Goal: Task Accomplishment & Management: Use online tool/utility

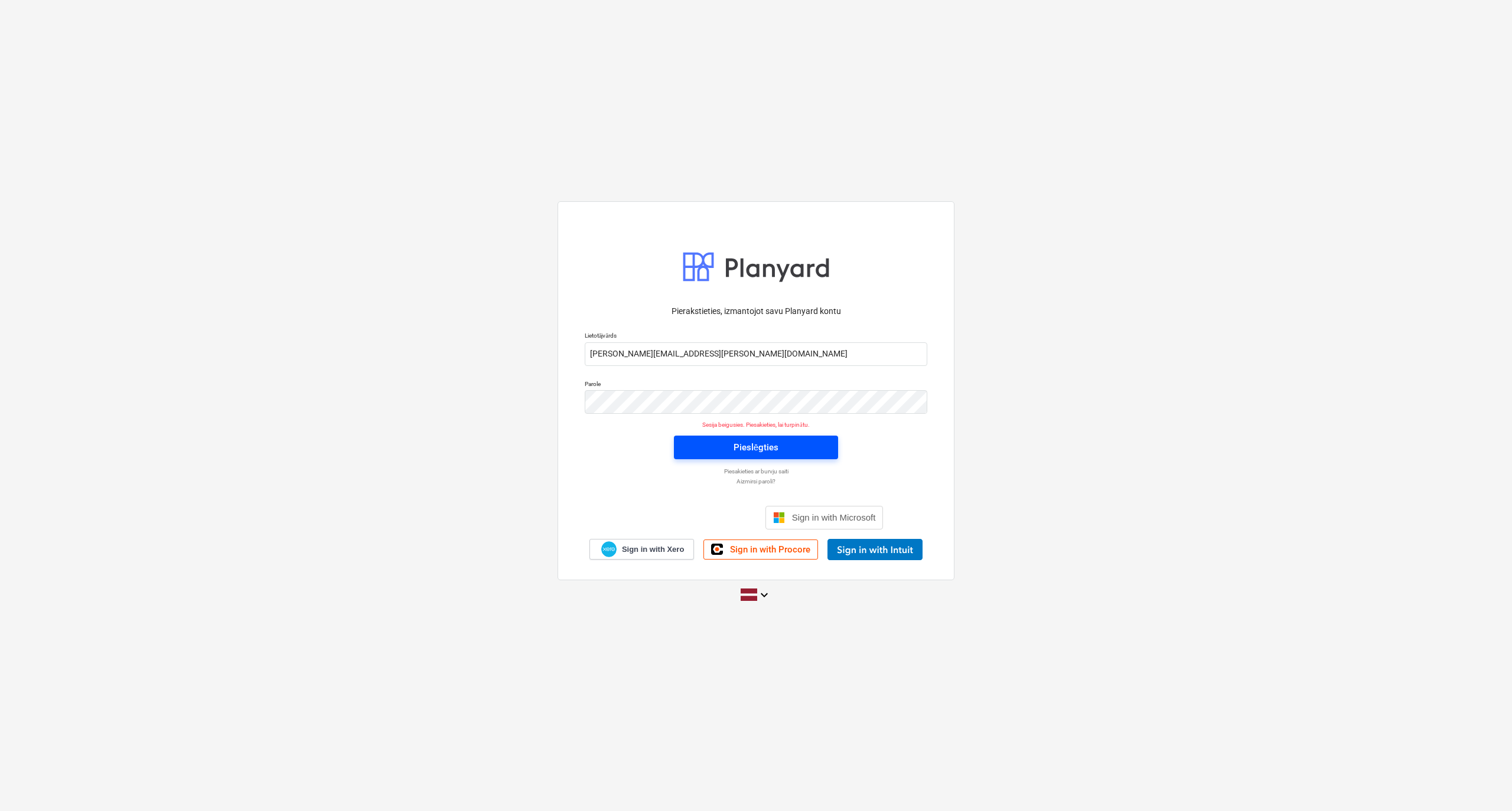
click at [762, 450] on div "Pieslēgties" at bounding box center [756, 447] width 45 height 16
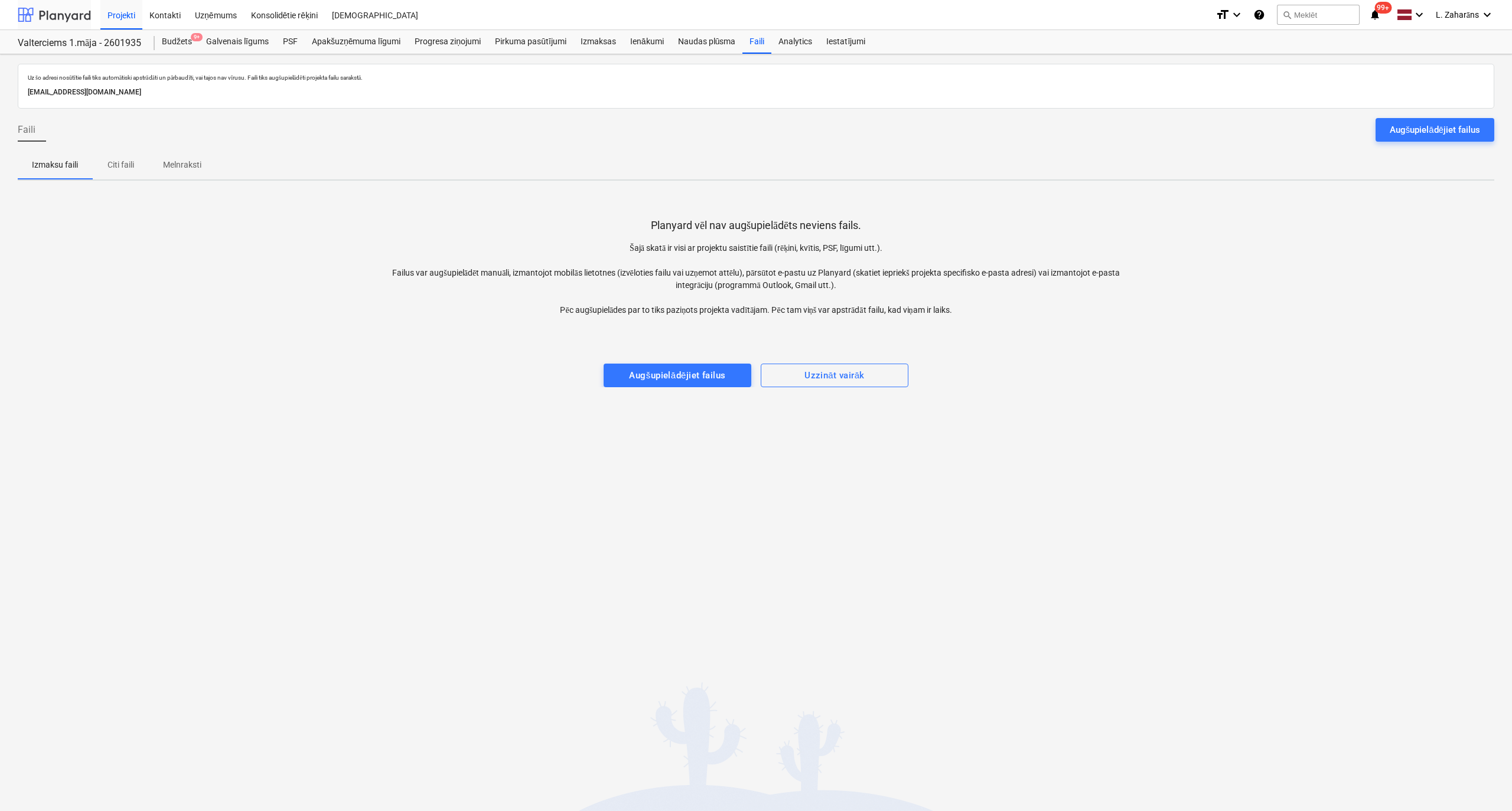
click at [69, 12] on div at bounding box center [55, 15] width 73 height 30
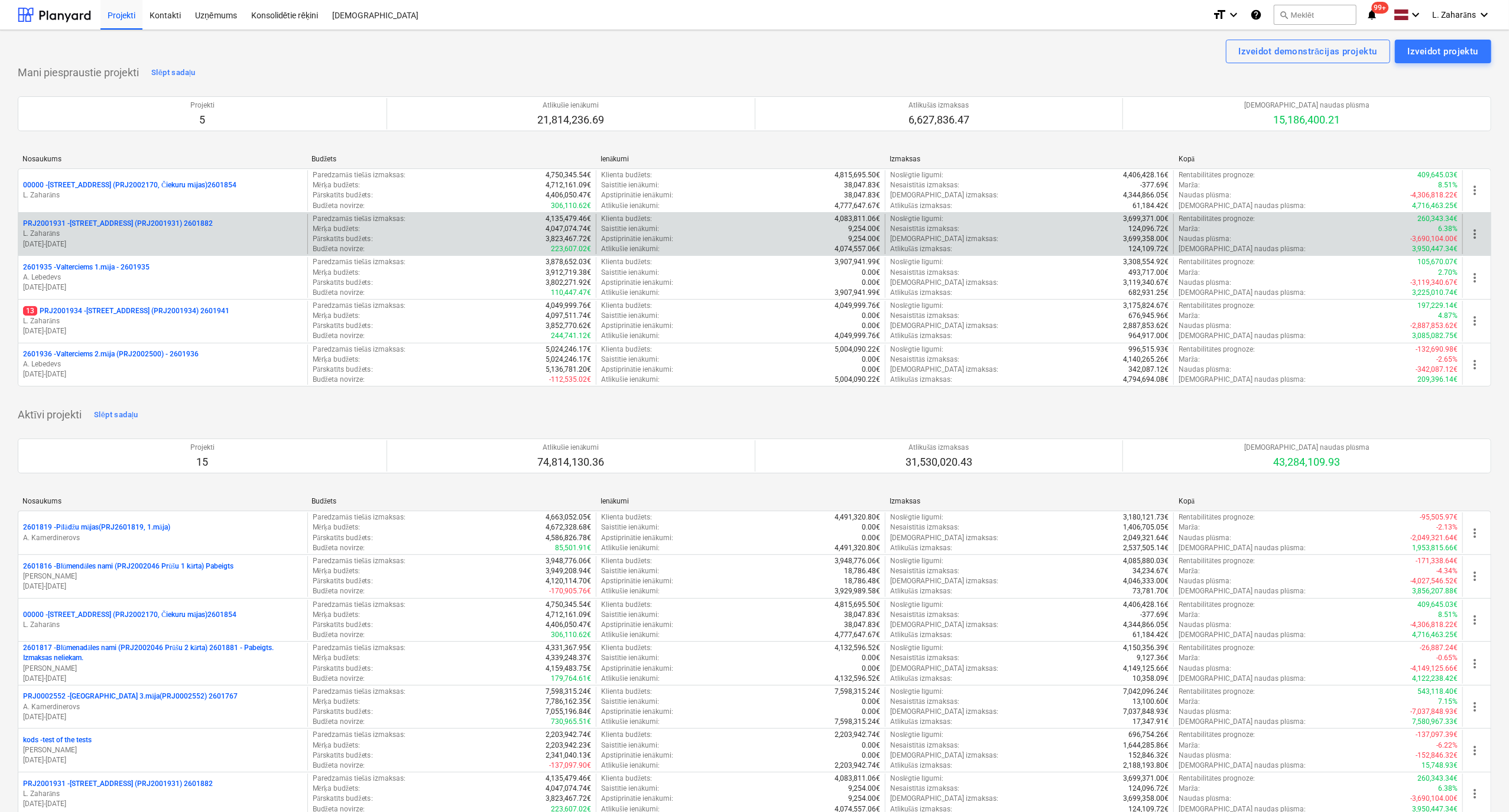
click at [80, 220] on p "PRJ2001931 - Mazā Robežu iela 2 (PRJ2001931) 2601882" at bounding box center [118, 224] width 190 height 10
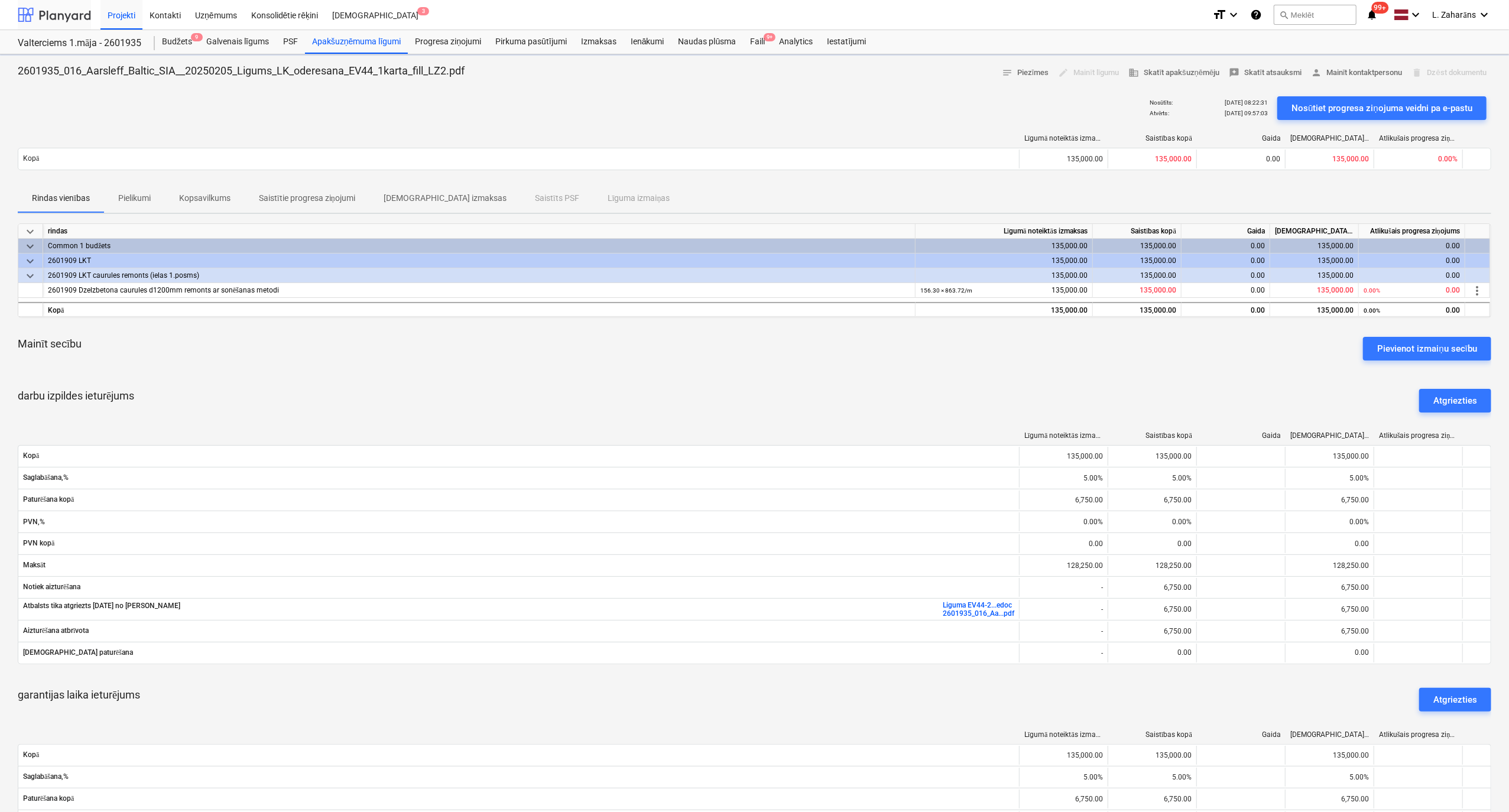
click at [63, 12] on div at bounding box center [55, 15] width 73 height 30
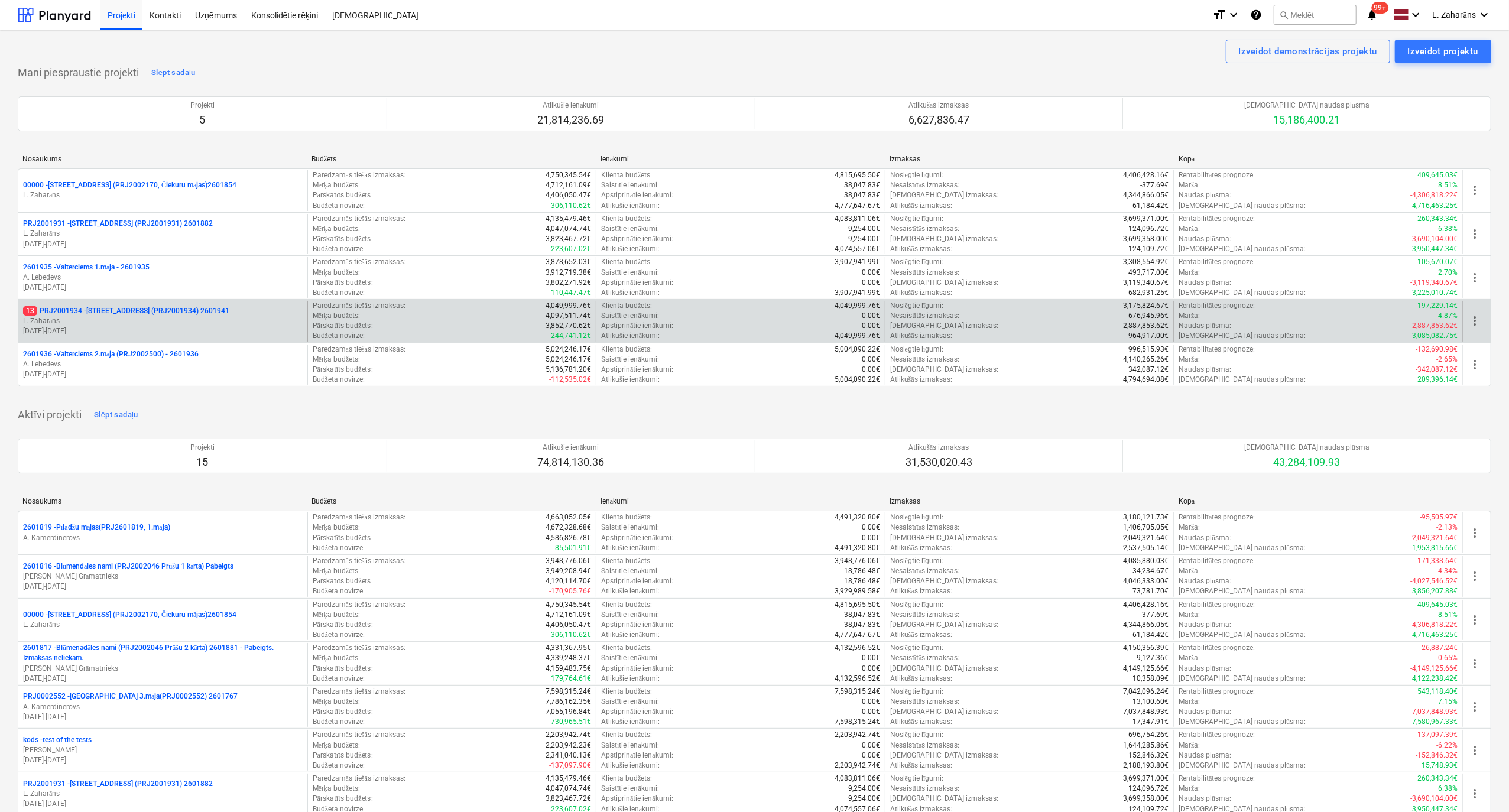
click at [103, 311] on p "13 PRJ2001934 - [STREET_ADDRESS] (PRJ2001934) 2601941" at bounding box center [126, 311] width 206 height 10
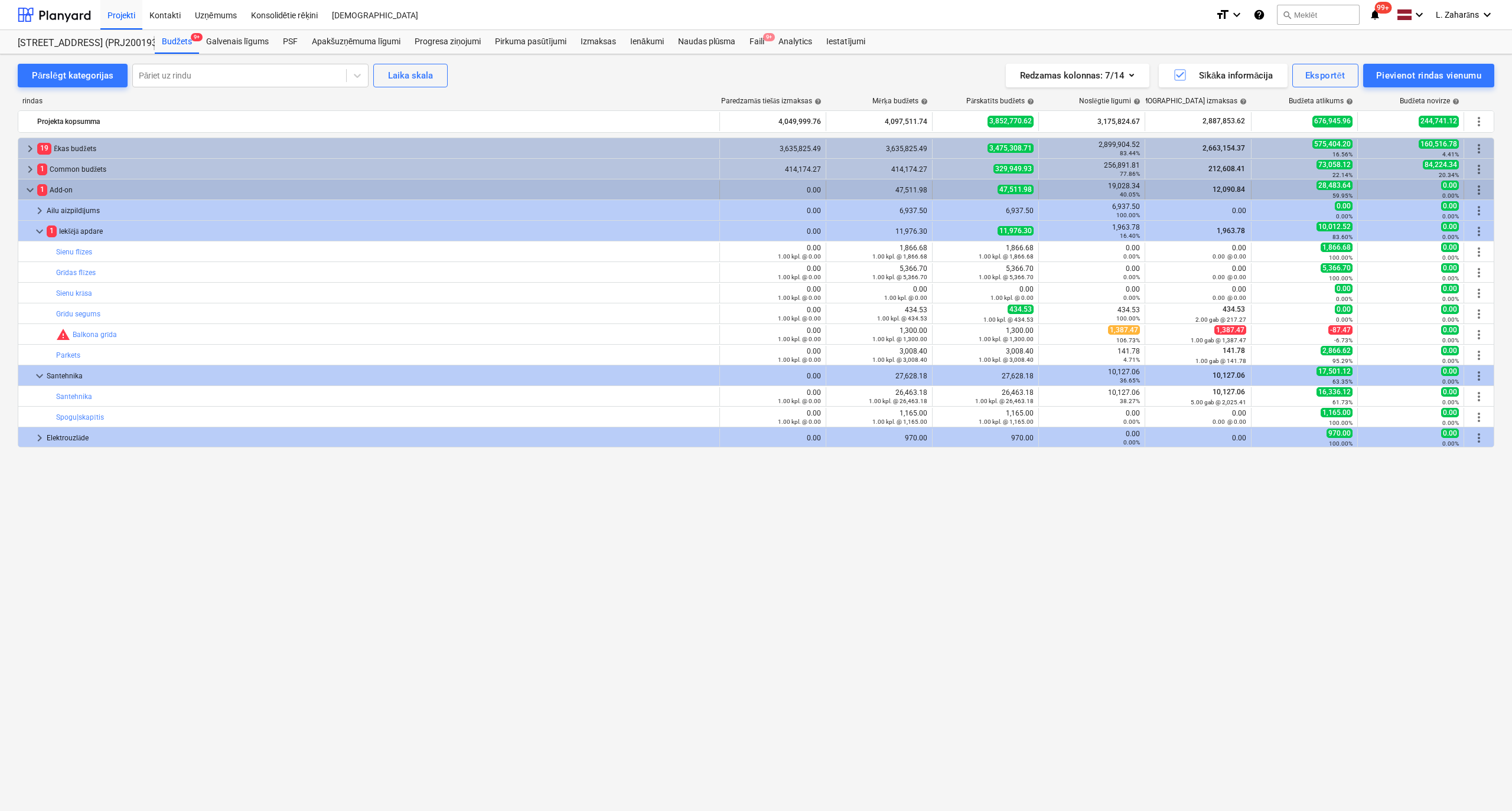
click at [26, 189] on span "keyboard_arrow_down" at bounding box center [30, 190] width 14 height 14
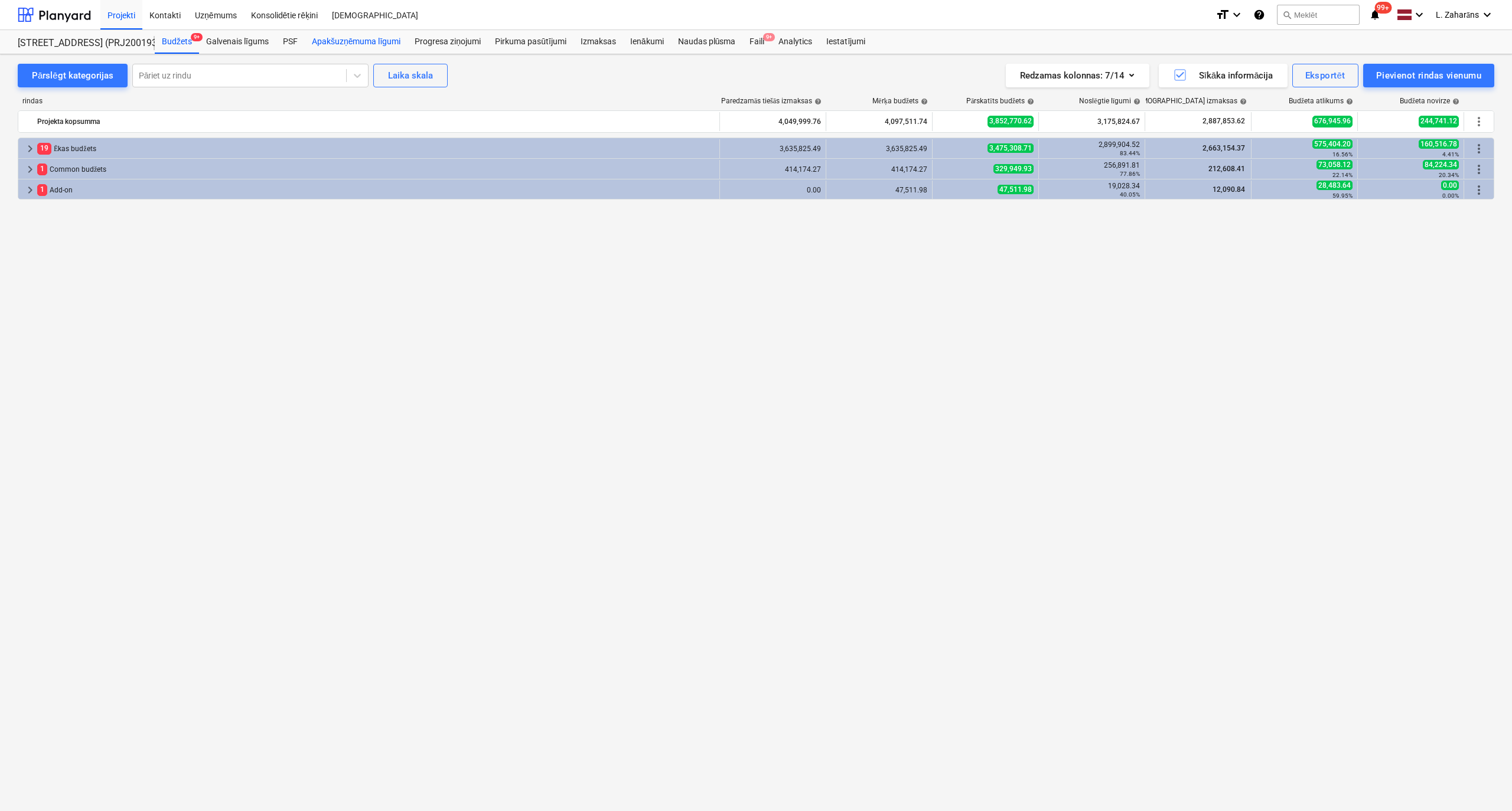
click at [353, 37] on div "Apakšuzņēmuma līgumi" at bounding box center [356, 42] width 102 height 24
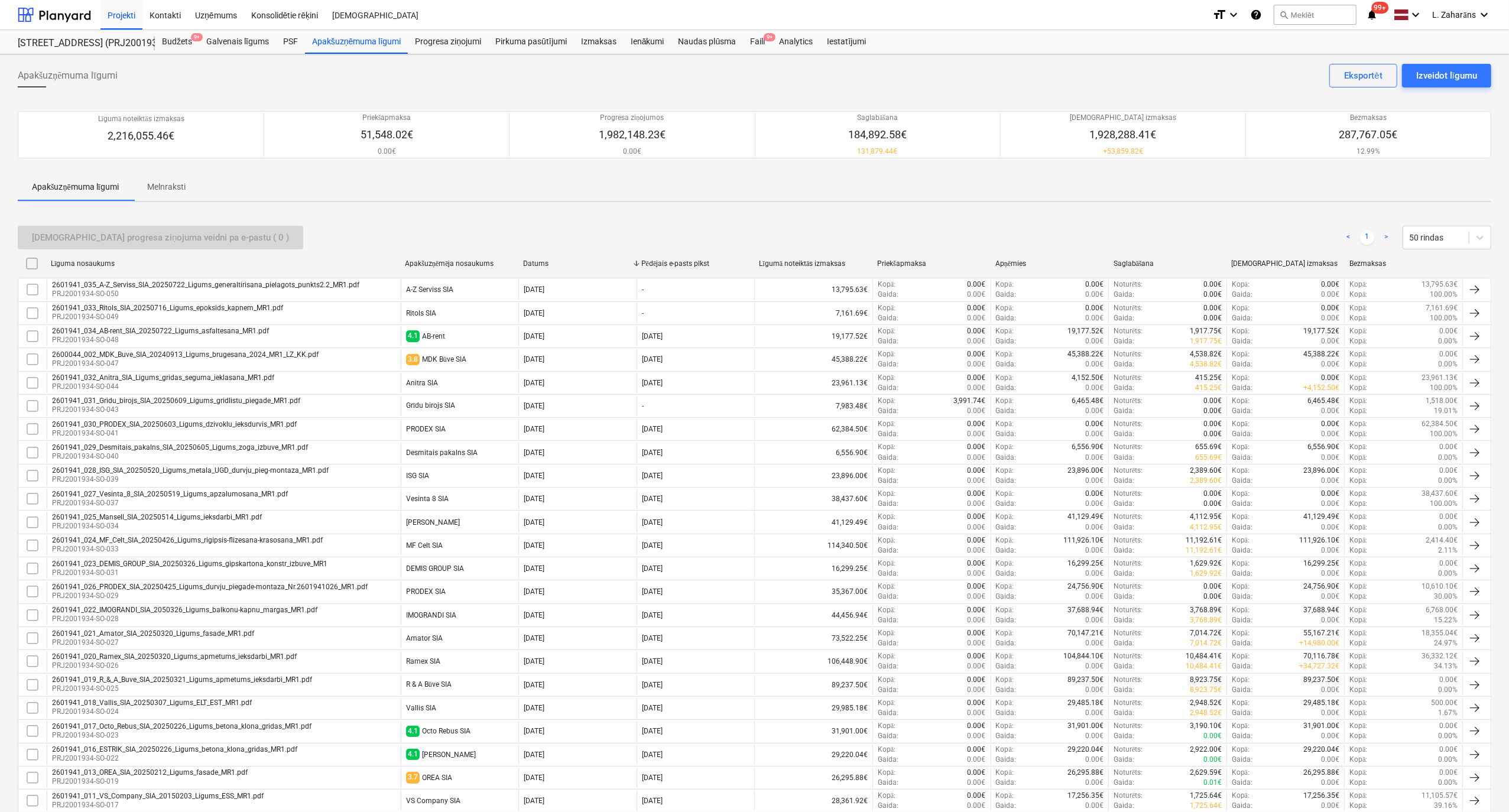
click at [183, 354] on div "2600044_002_MDK_Buve_SIA_20240913_Ligums_brugesana_2024_MR1_LZ_KK.pdf" at bounding box center [185, 354] width 267 height 8
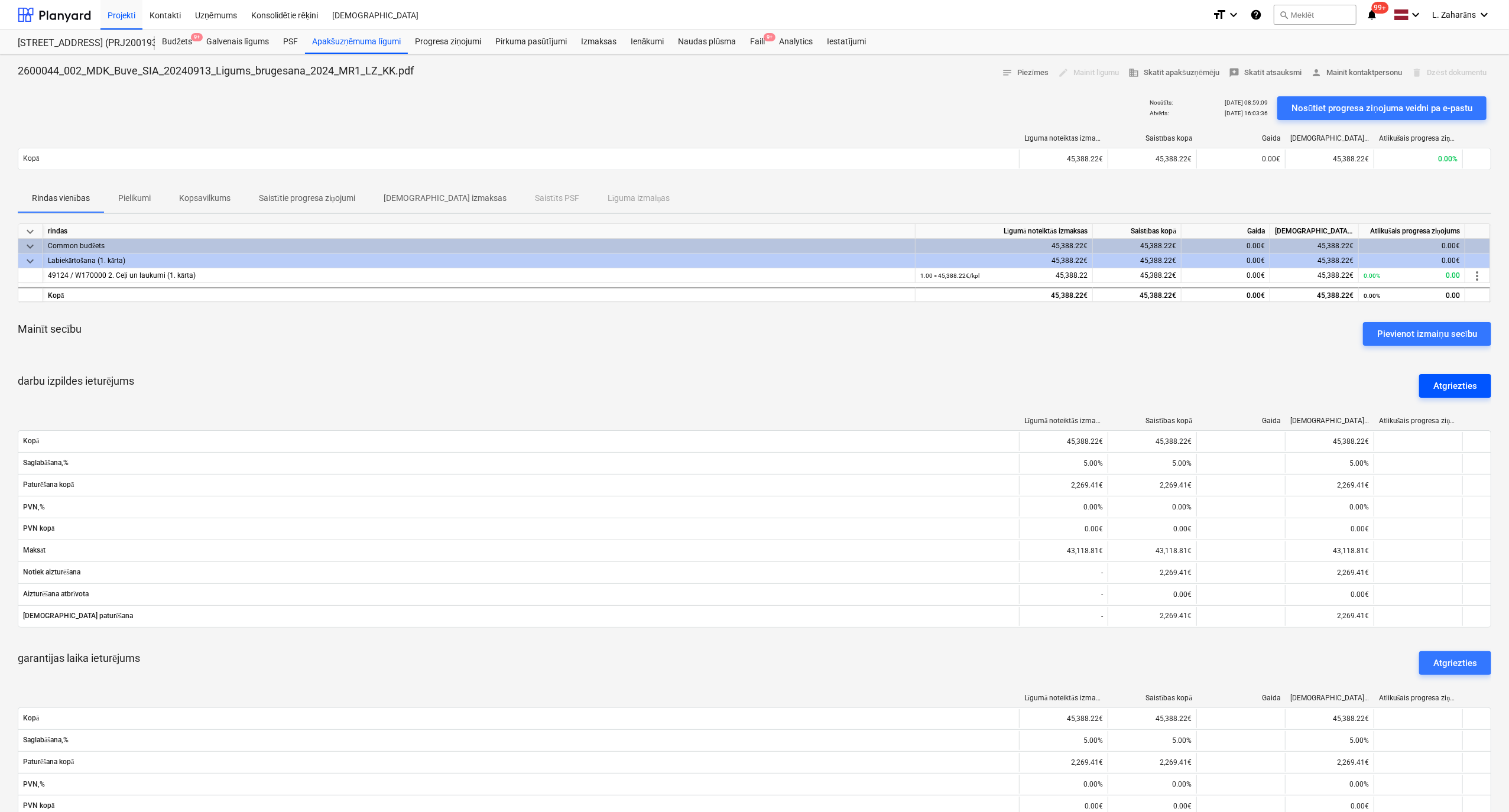
click at [1452, 383] on div "Atgriezties" at bounding box center [1456, 385] width 44 height 16
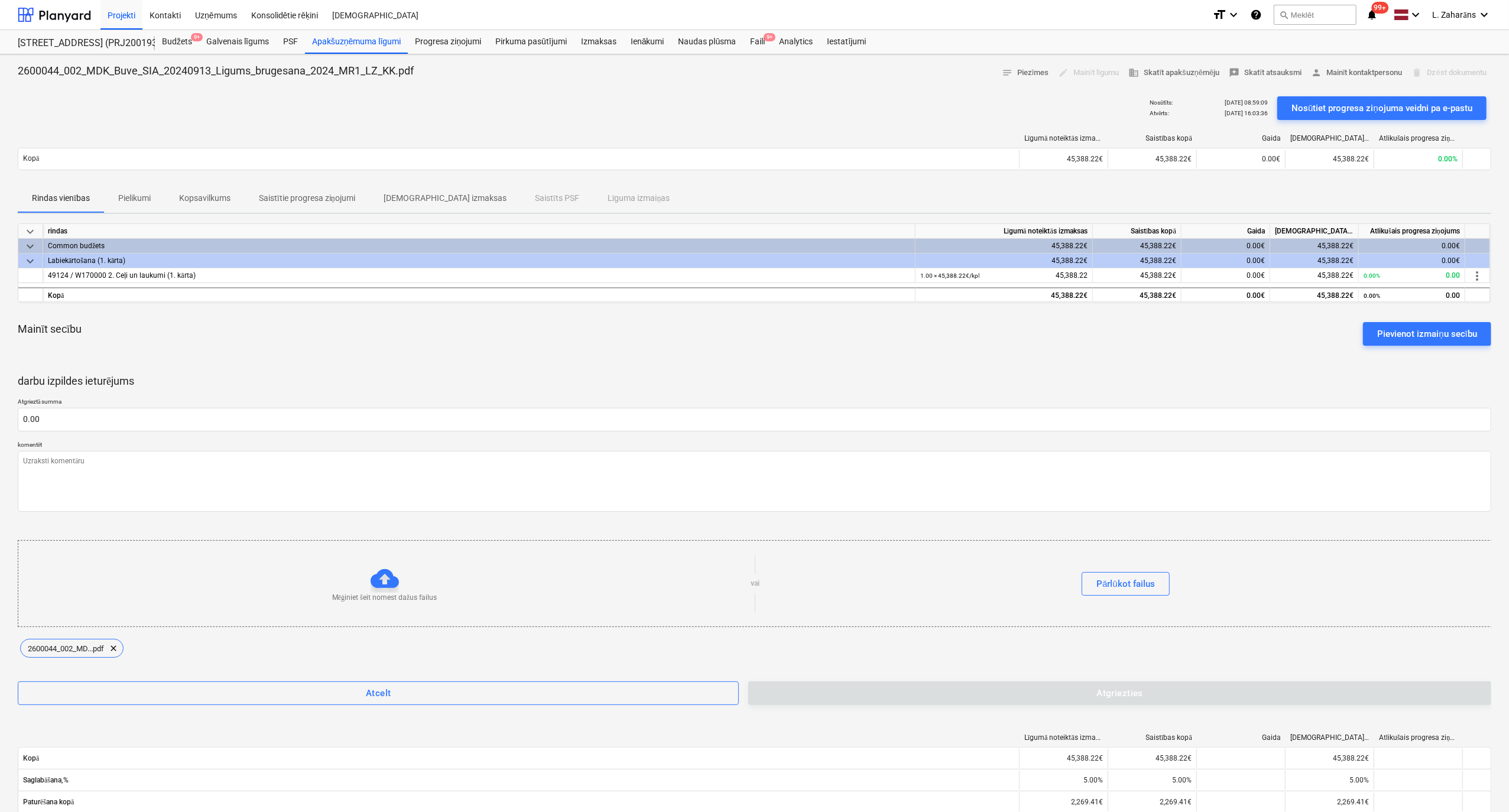
type textarea "x"
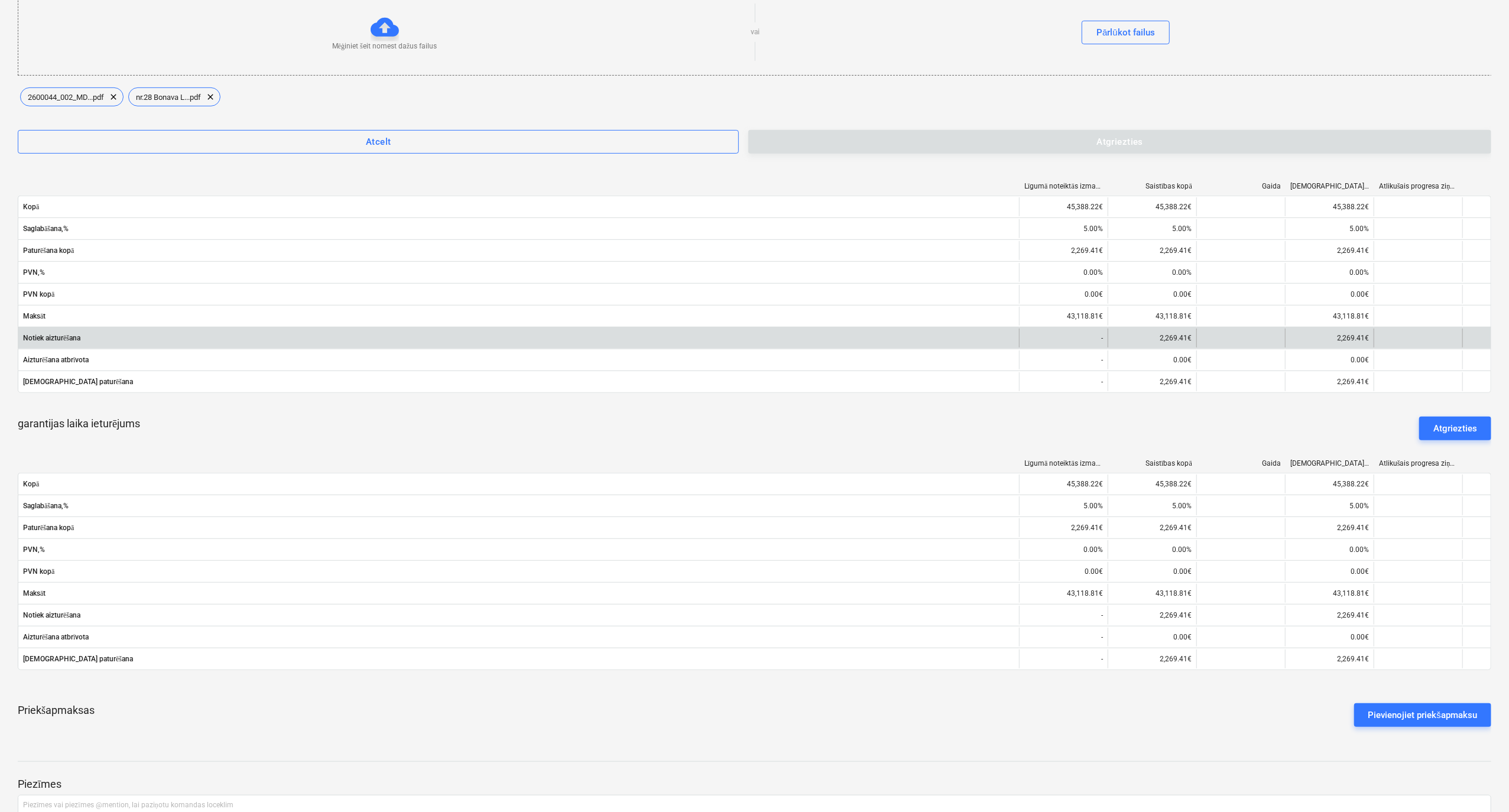
click at [1179, 336] on div "2,269.41€" at bounding box center [1152, 338] width 89 height 19
click at [1178, 336] on div "2,269.41€" at bounding box center [1152, 338] width 89 height 19
copy div "2,269.41"
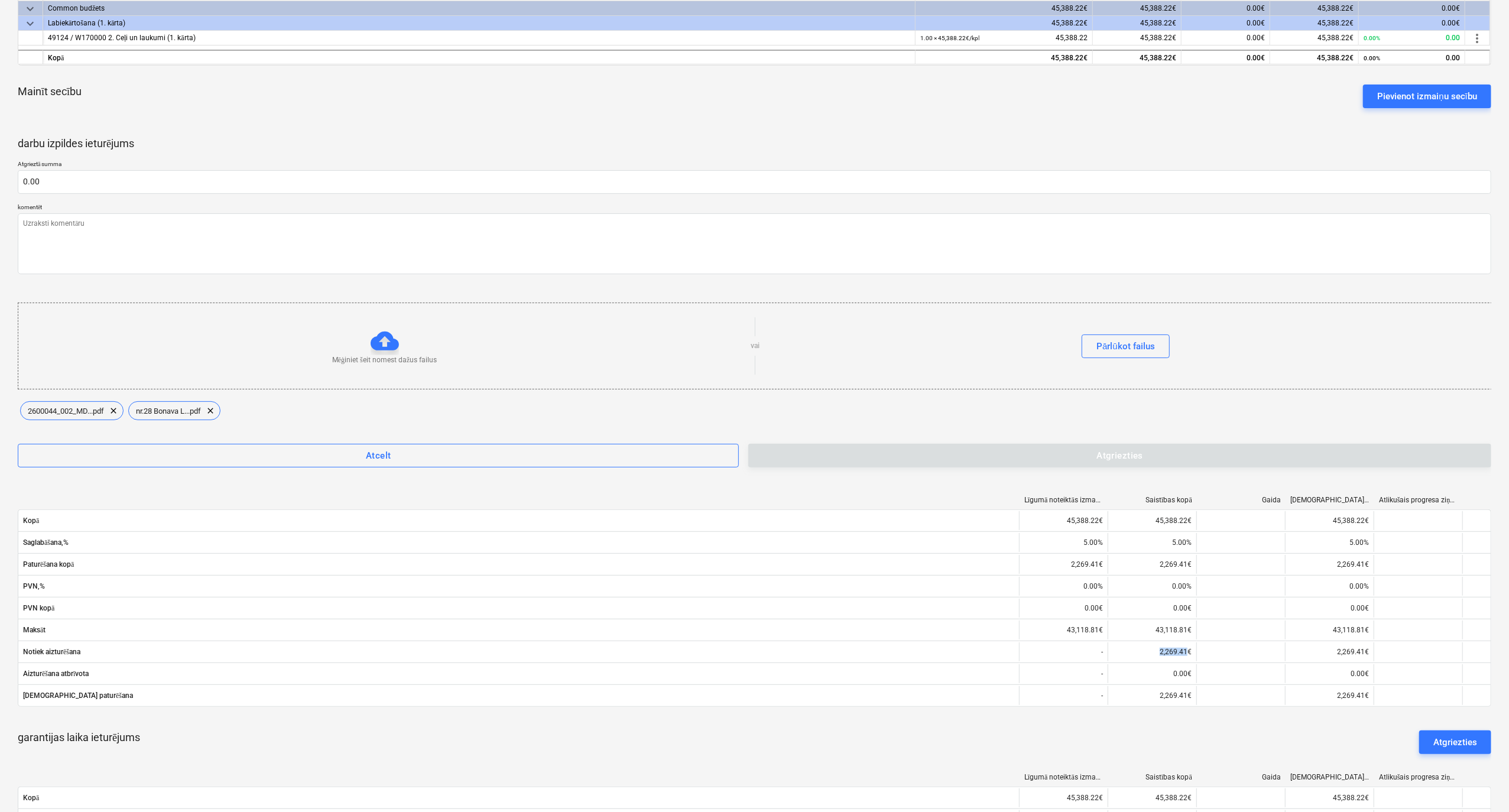
scroll to position [236, 0]
click at [55, 185] on input "text" at bounding box center [755, 183] width 1474 height 24
paste input "2,269.41"
type textarea "x"
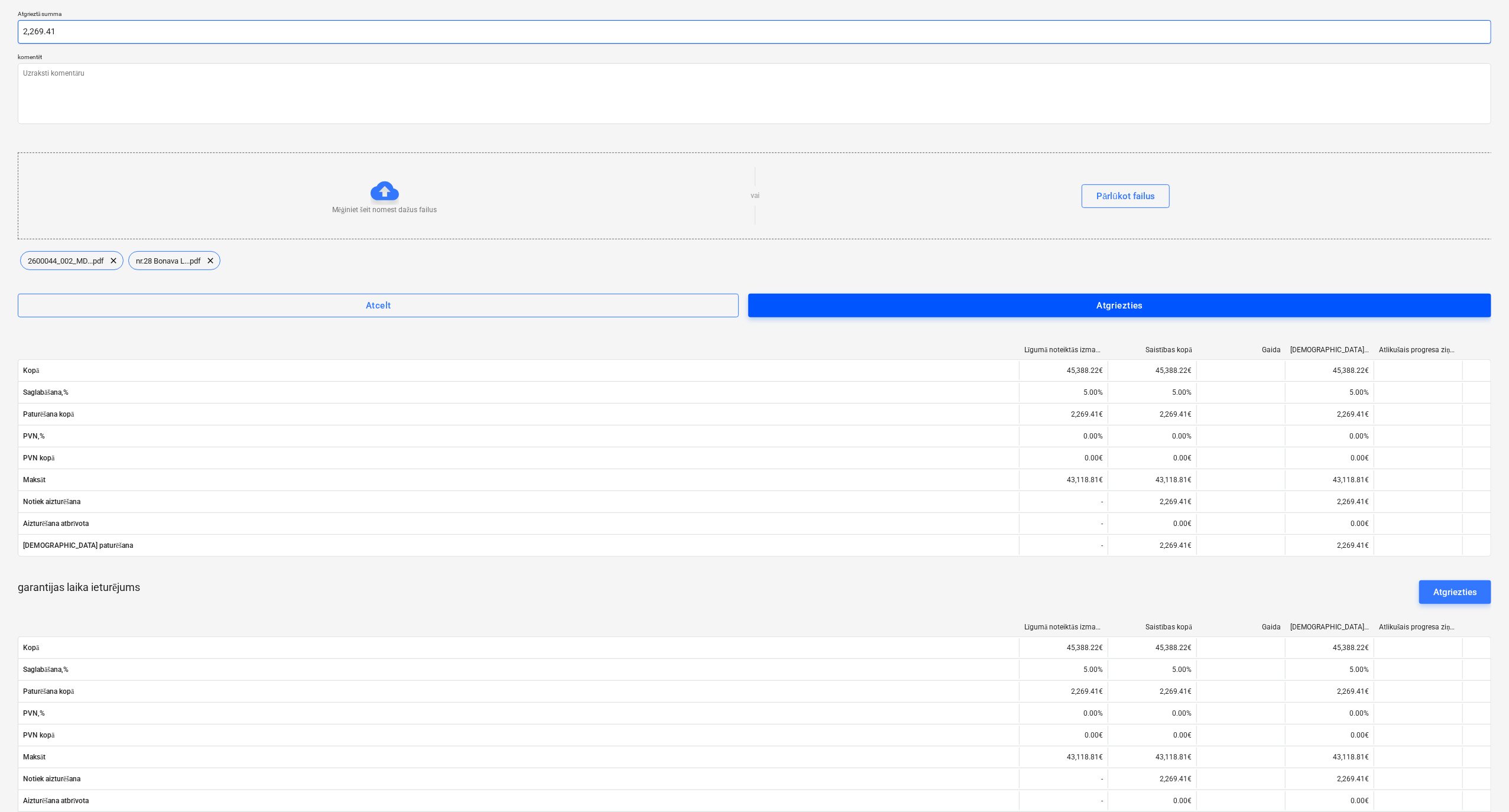
scroll to position [394, 0]
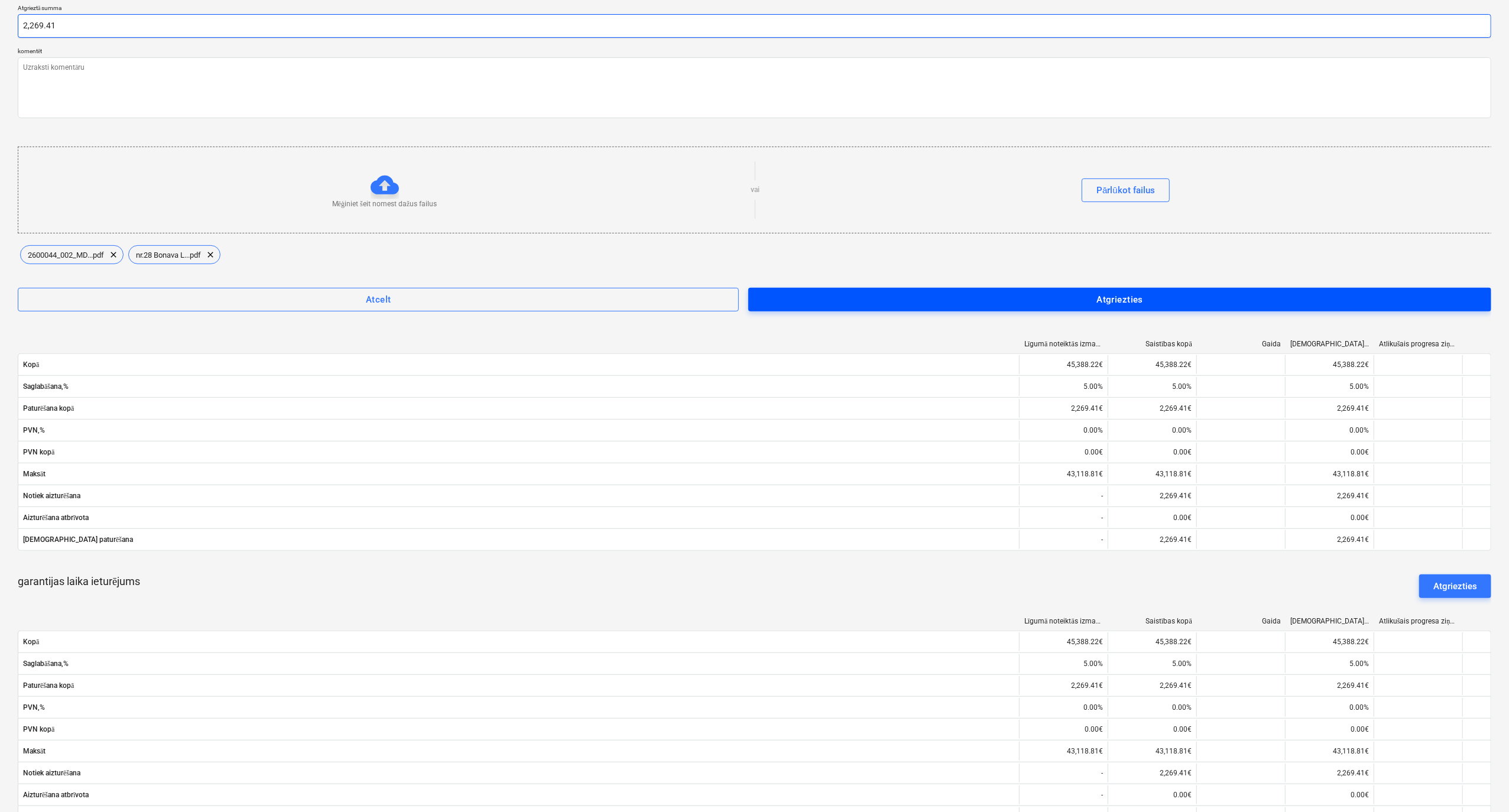
type input "2,269.41"
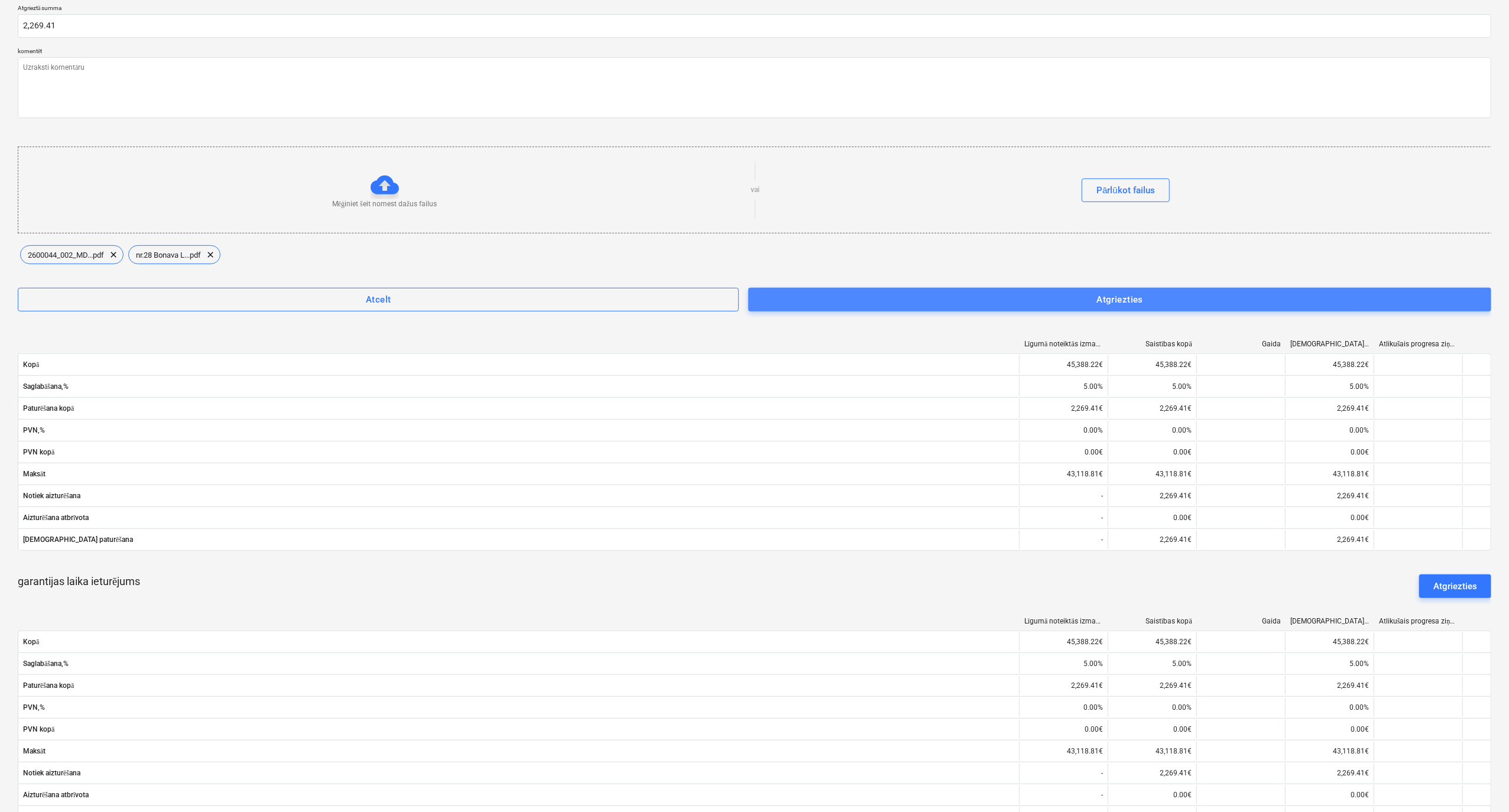
click at [934, 290] on button "Atgriezties" at bounding box center [1120, 300] width 743 height 24
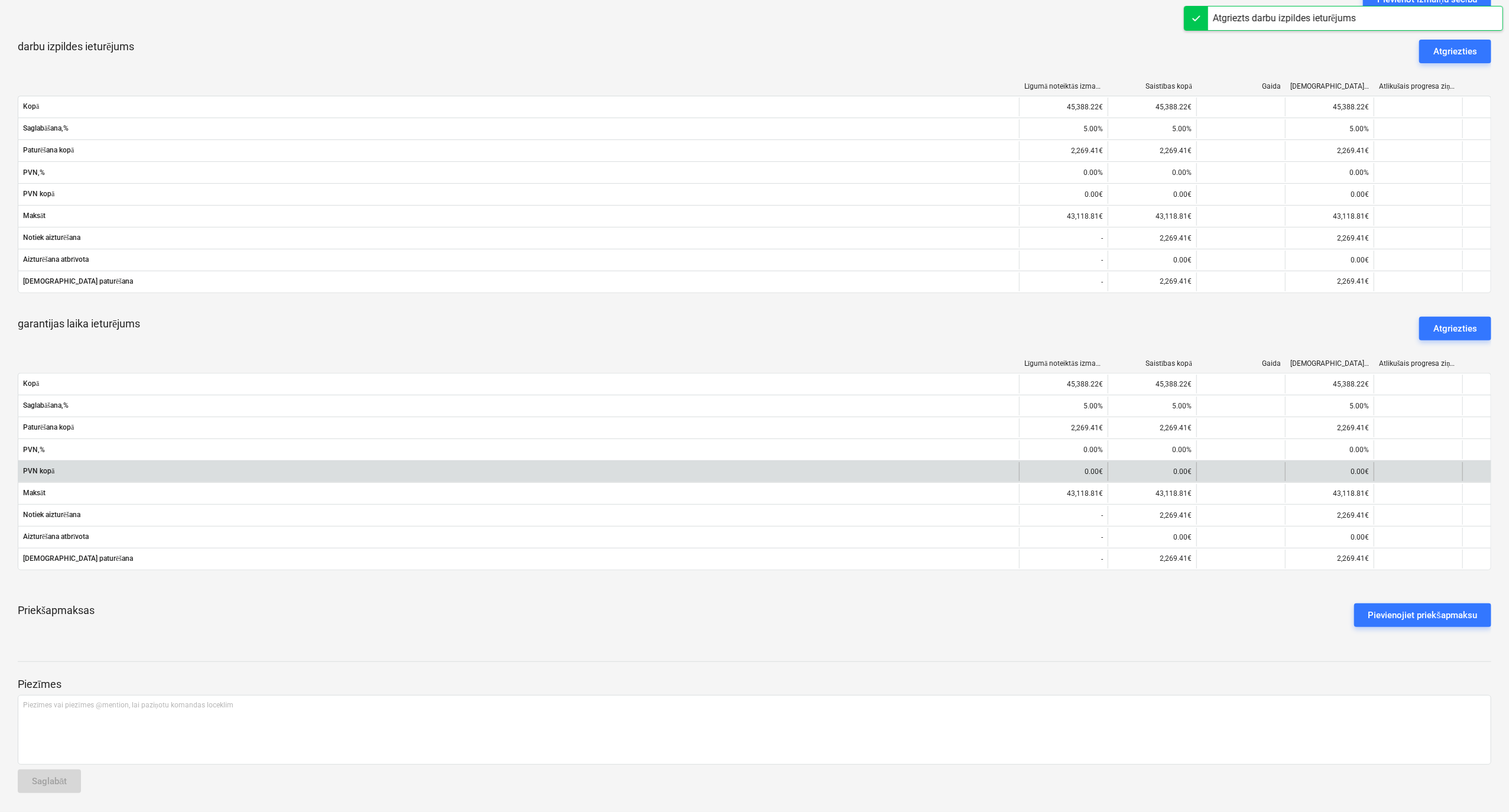
scroll to position [338, 0]
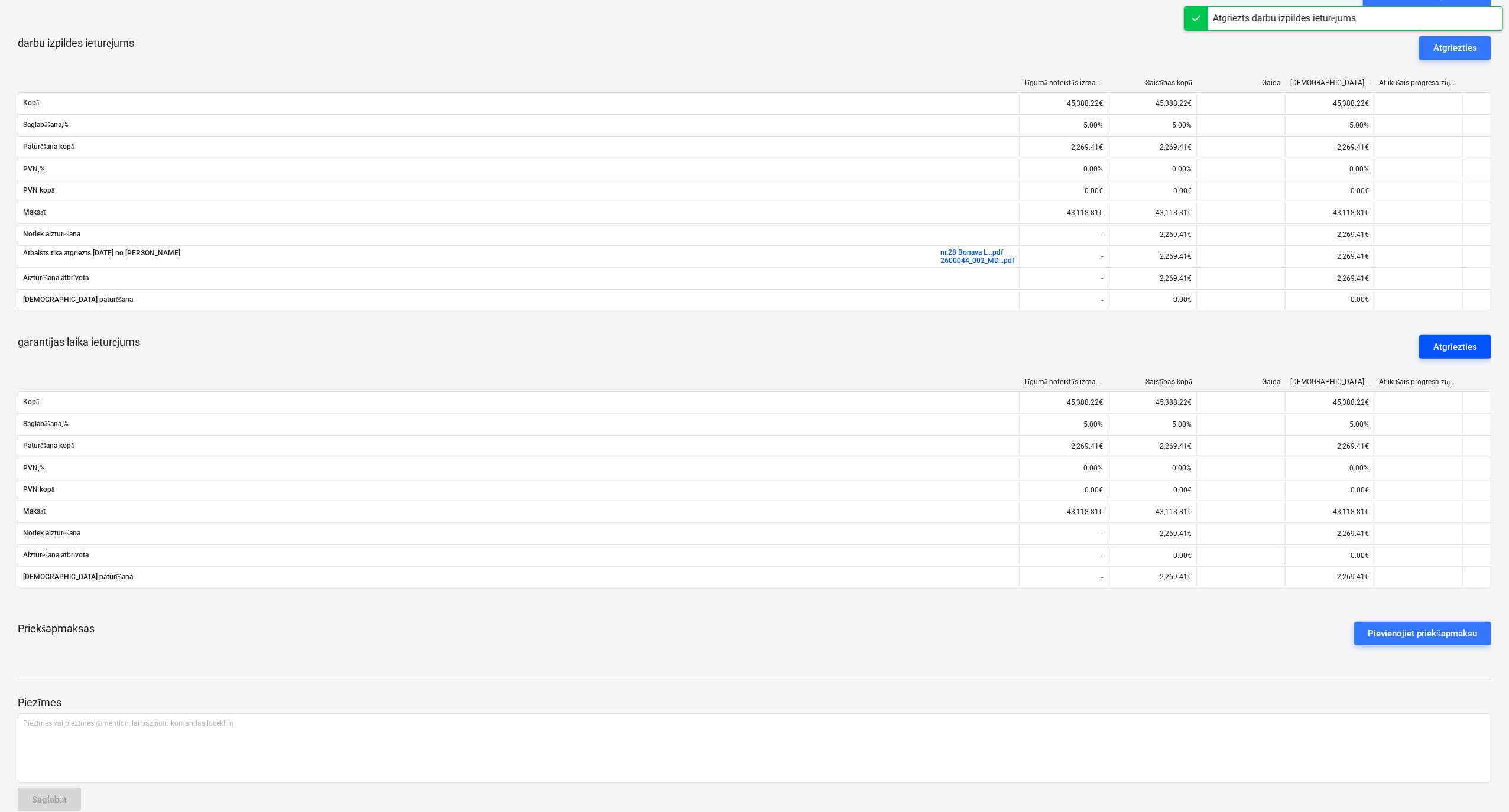
click at [1435, 343] on div "Atgriezties" at bounding box center [1456, 347] width 44 height 16
type textarea "x"
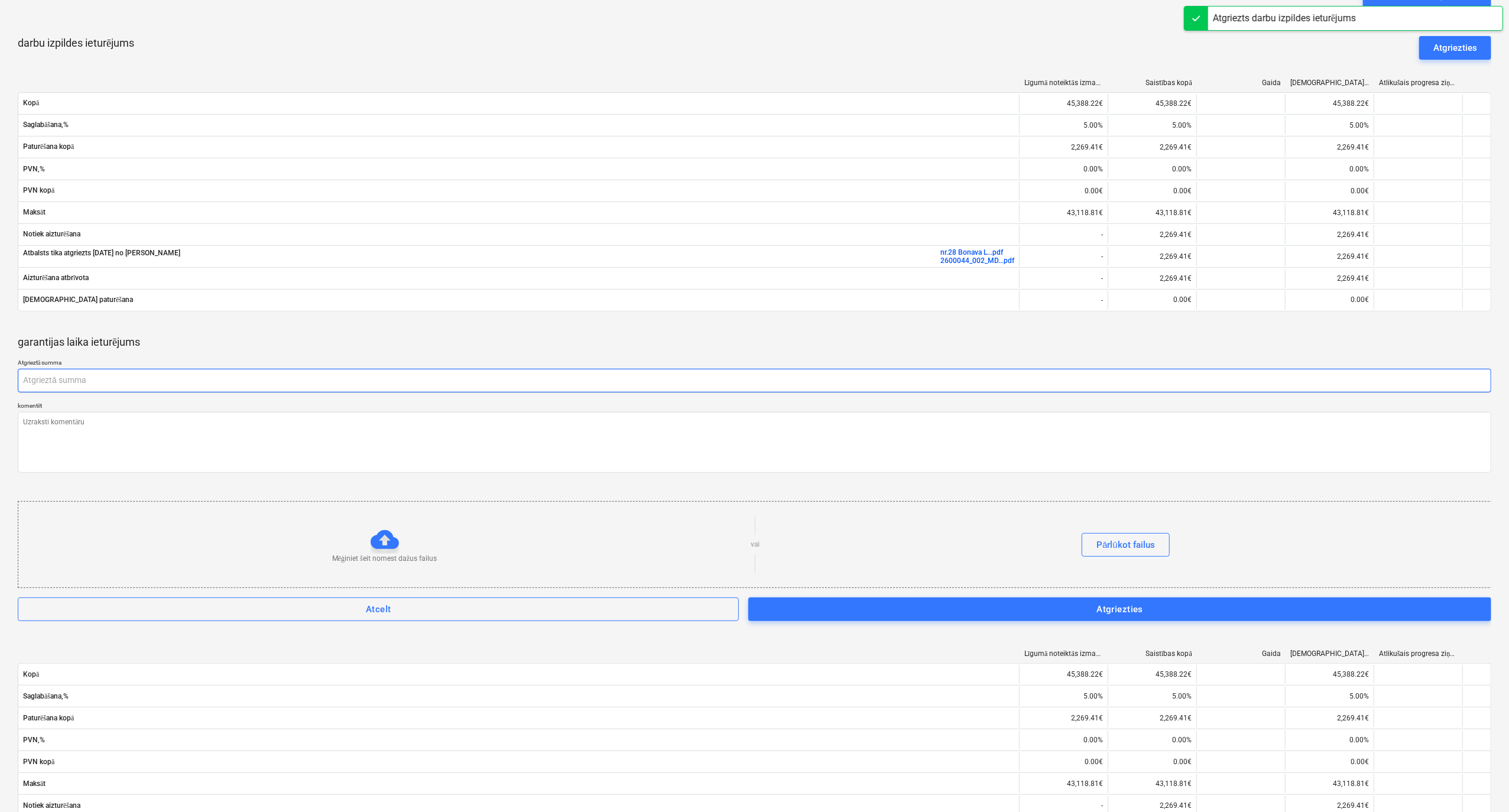
click at [68, 379] on input "text" at bounding box center [755, 381] width 1474 height 24
paste input "2,269.41"
type textarea "x"
type input "2,269.41"
type textarea "x"
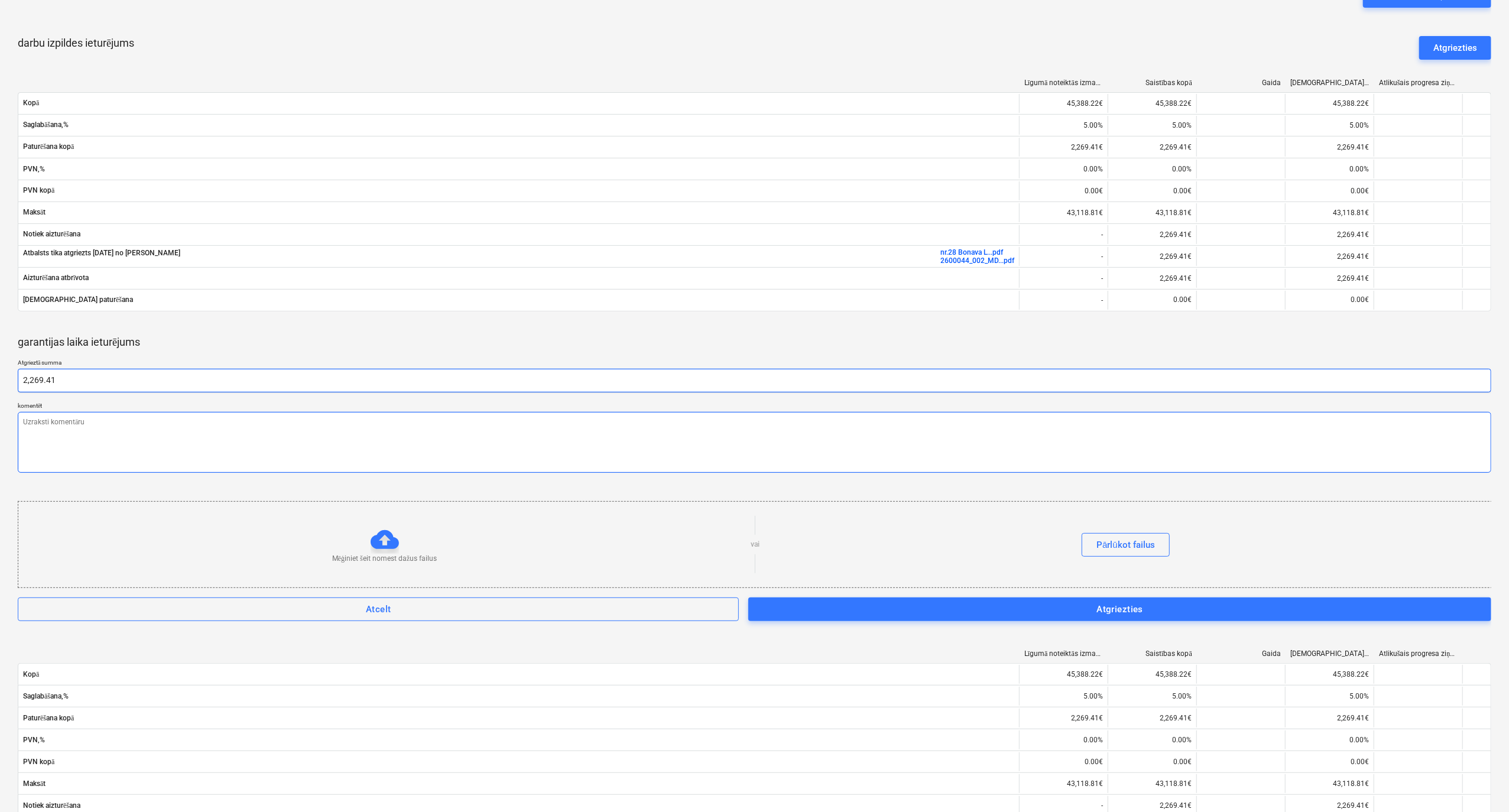
type input "2269.41"
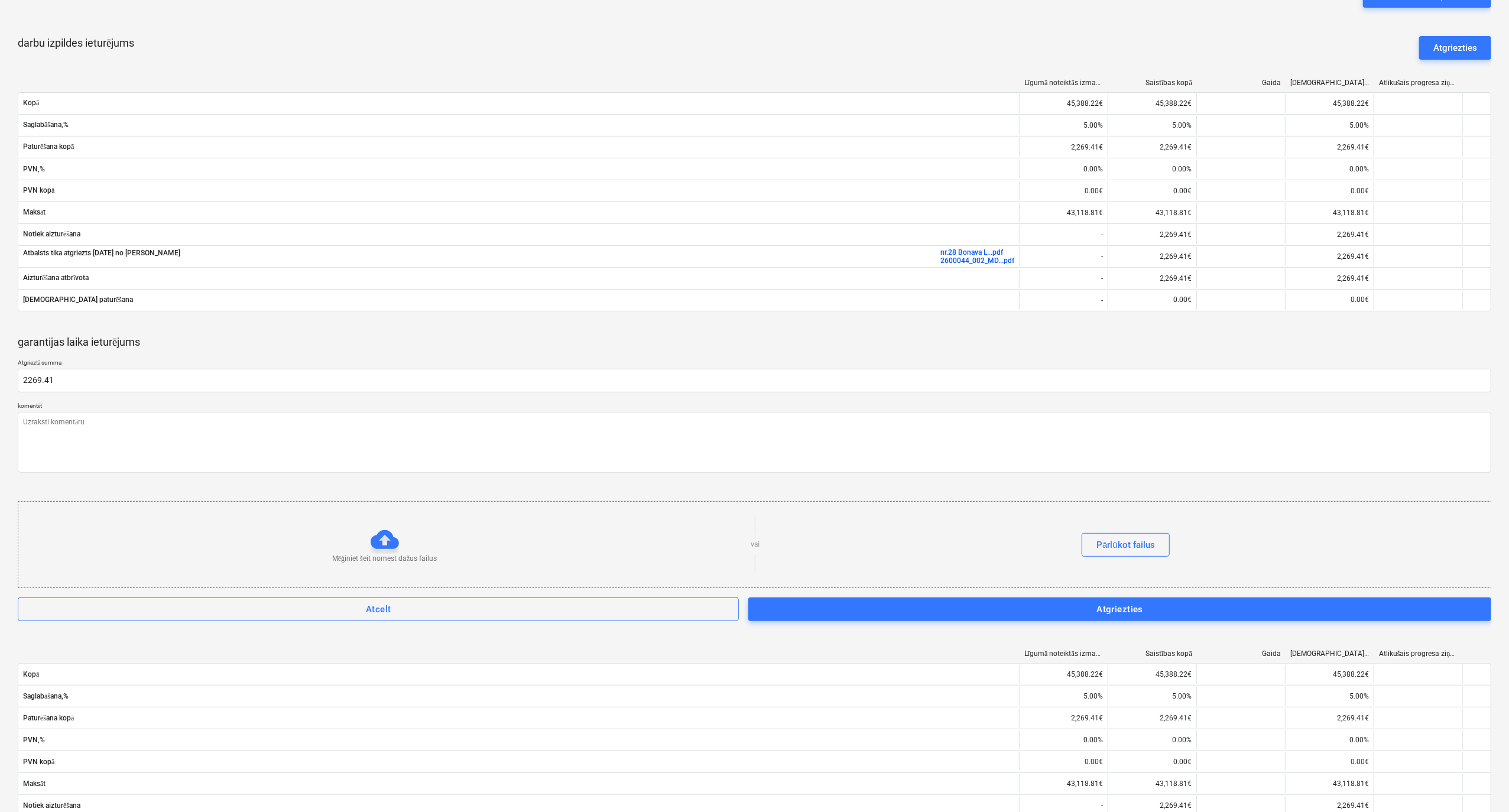
type textarea "x"
type input "2269.41"
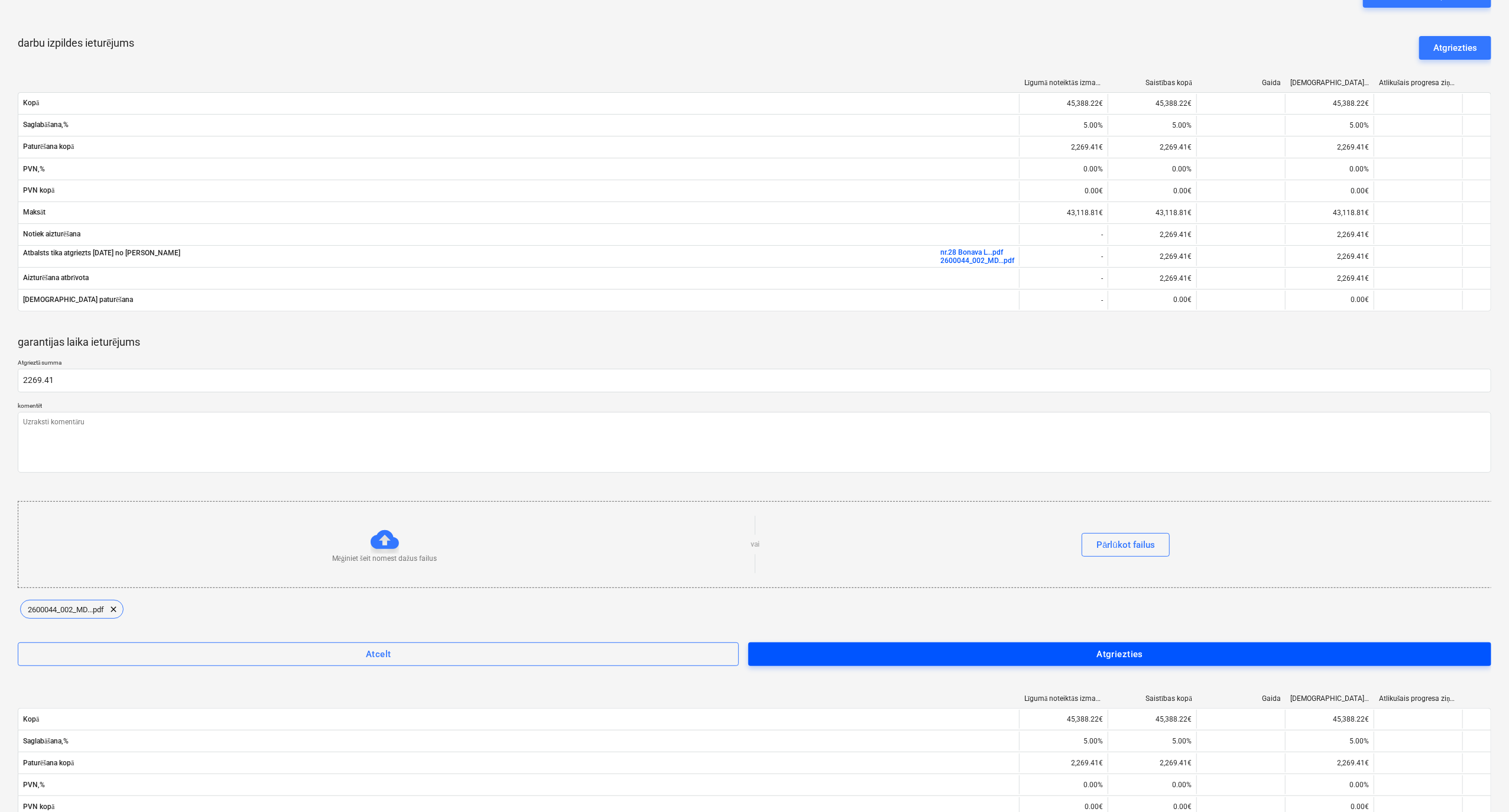
type textarea "x"
type input "2,269.41"
click at [1097, 661] on div "Atgriezties" at bounding box center [1120, 654] width 47 height 16
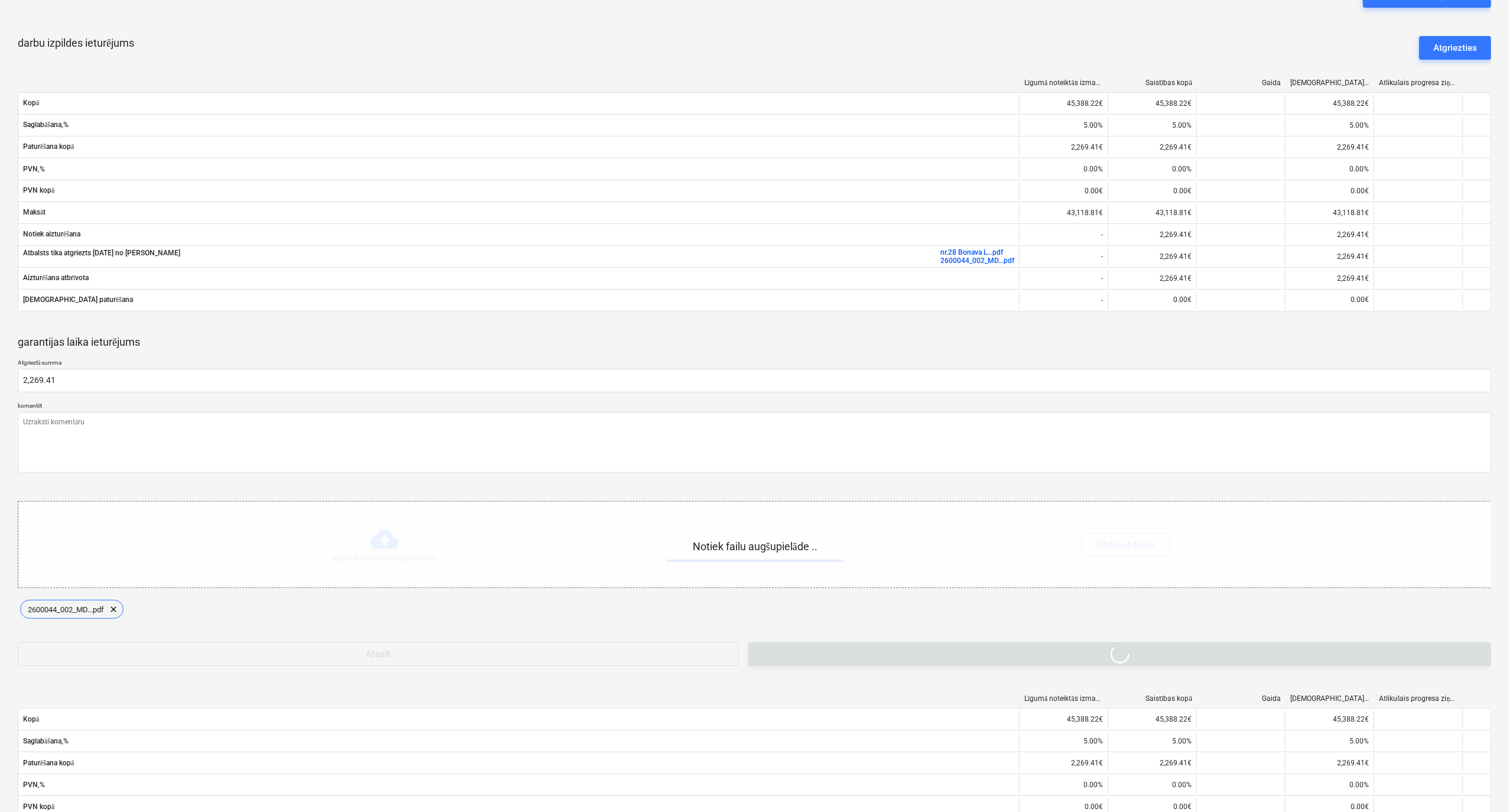
type textarea "x"
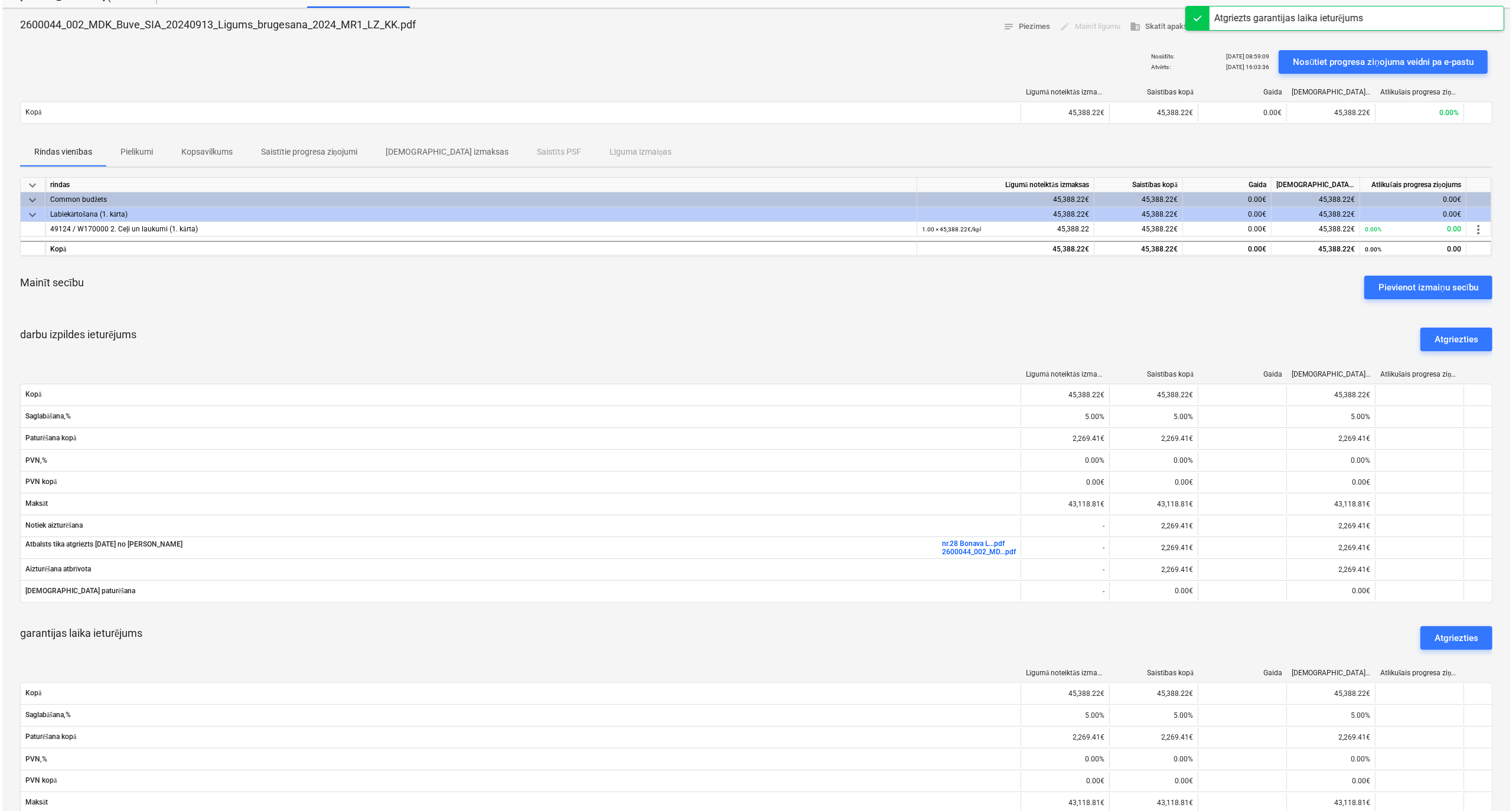
scroll to position [0, 0]
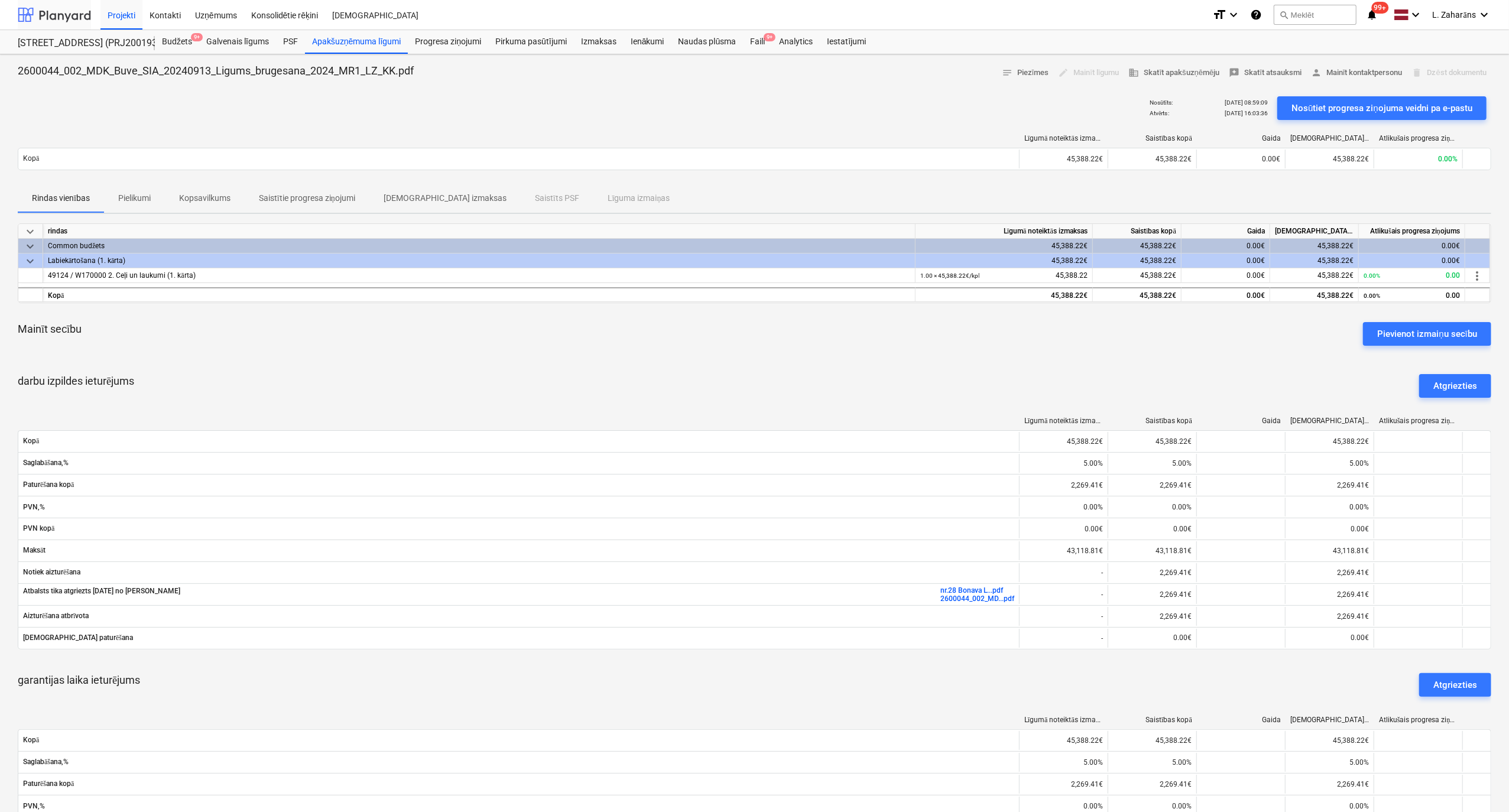
drag, startPoint x: 64, startPoint y: 9, endPoint x: 64, endPoint y: 18, distance: 9.0
click at [64, 9] on div at bounding box center [55, 15] width 73 height 30
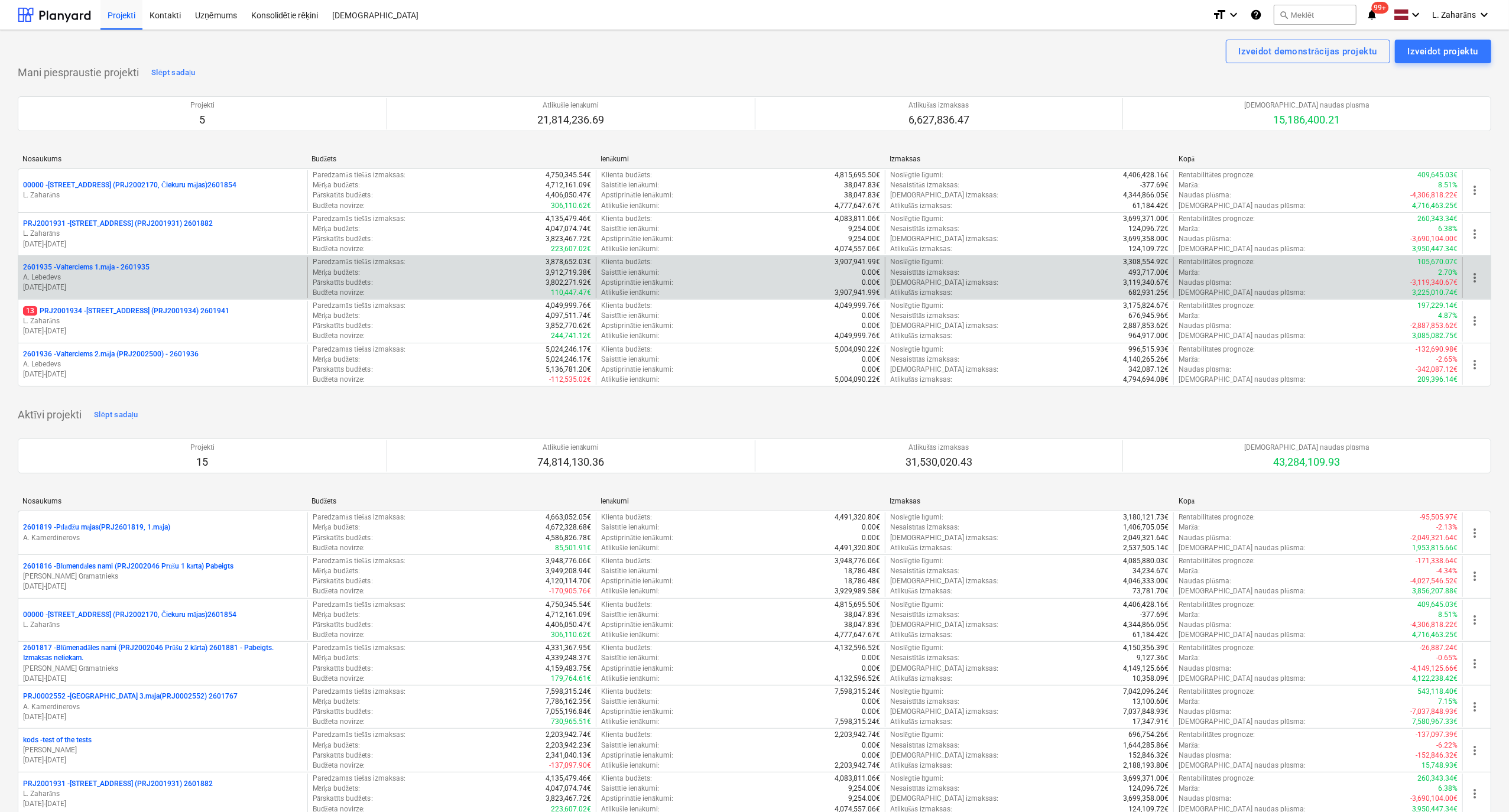
click at [103, 268] on p "2601935 - Valterciems 1.māja - 2601935" at bounding box center [86, 267] width 126 height 10
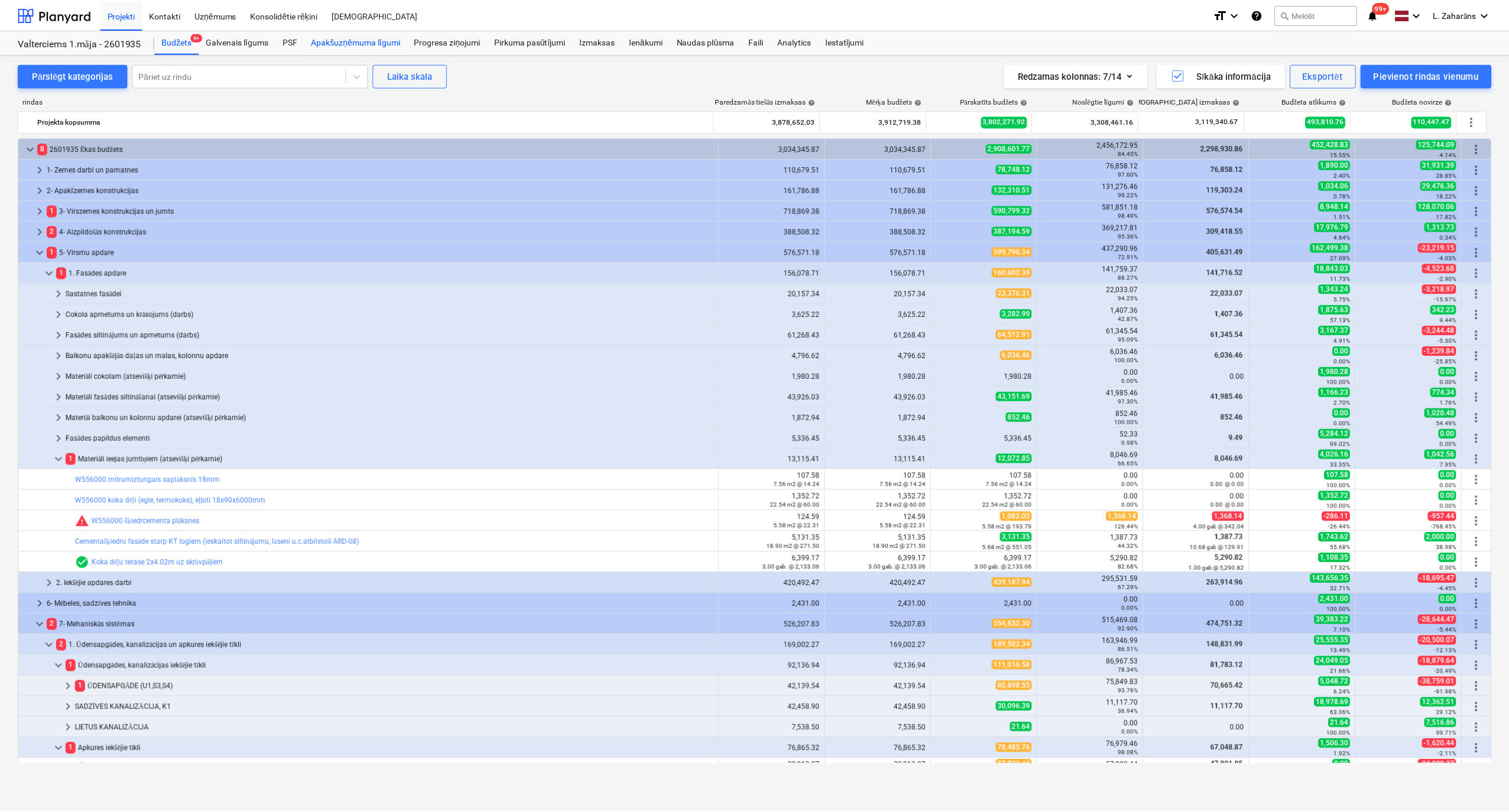
scroll to position [348, 0]
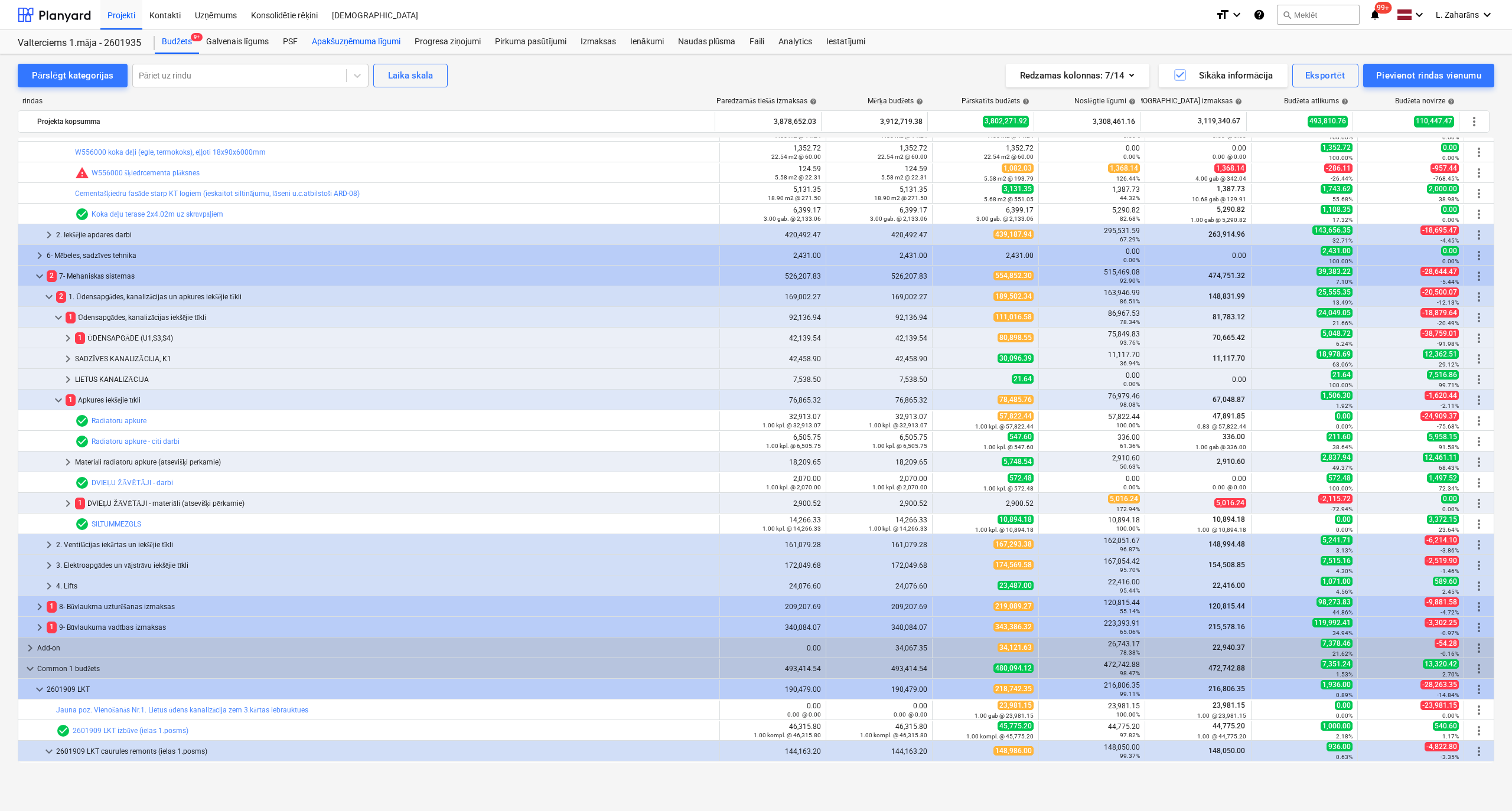
click at [317, 46] on div "Apakšuzņēmuma līgumi" at bounding box center [356, 42] width 102 height 24
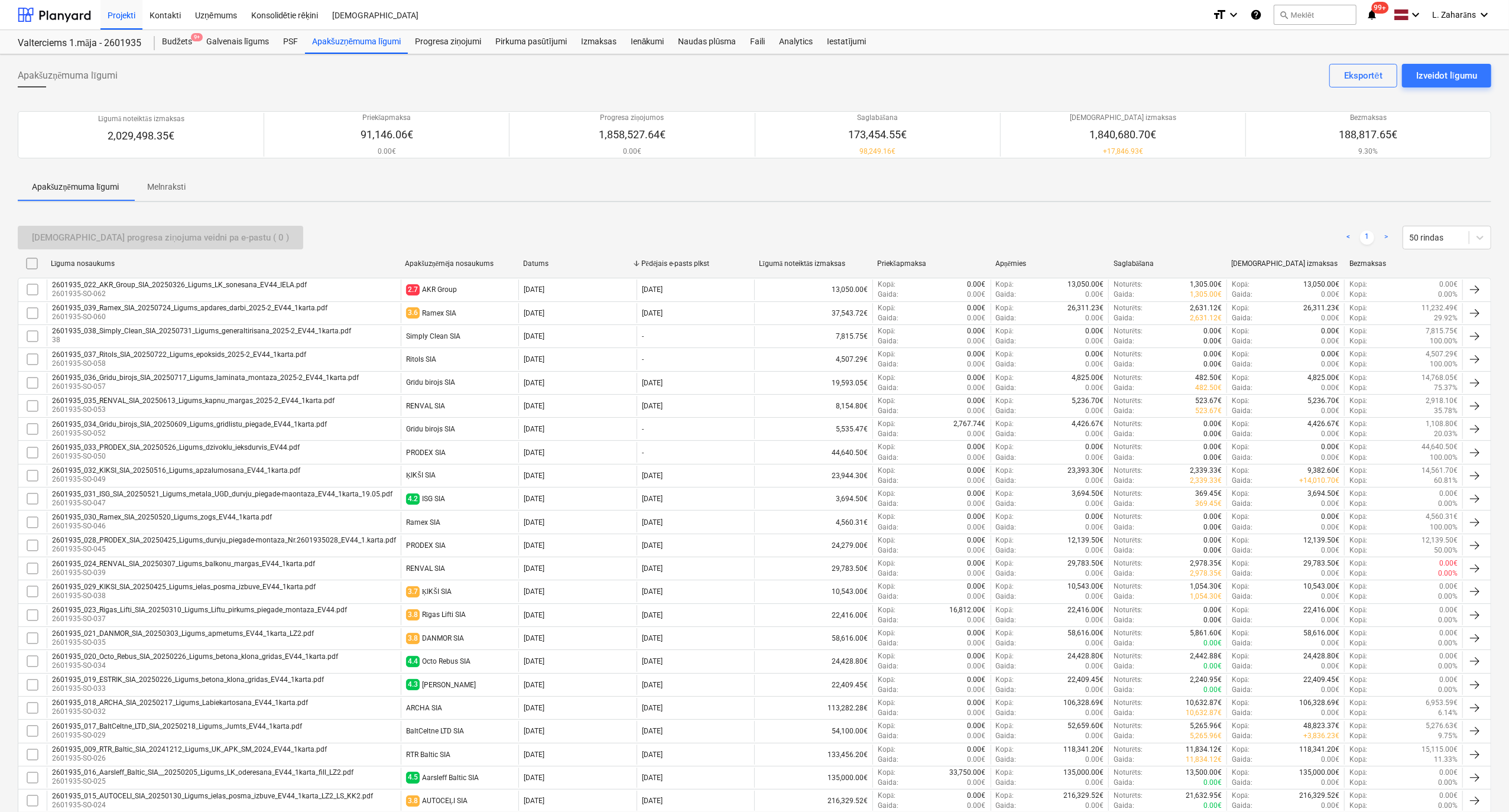
click at [95, 263] on div "Līguma nosaukums" at bounding box center [223, 264] width 344 height 9
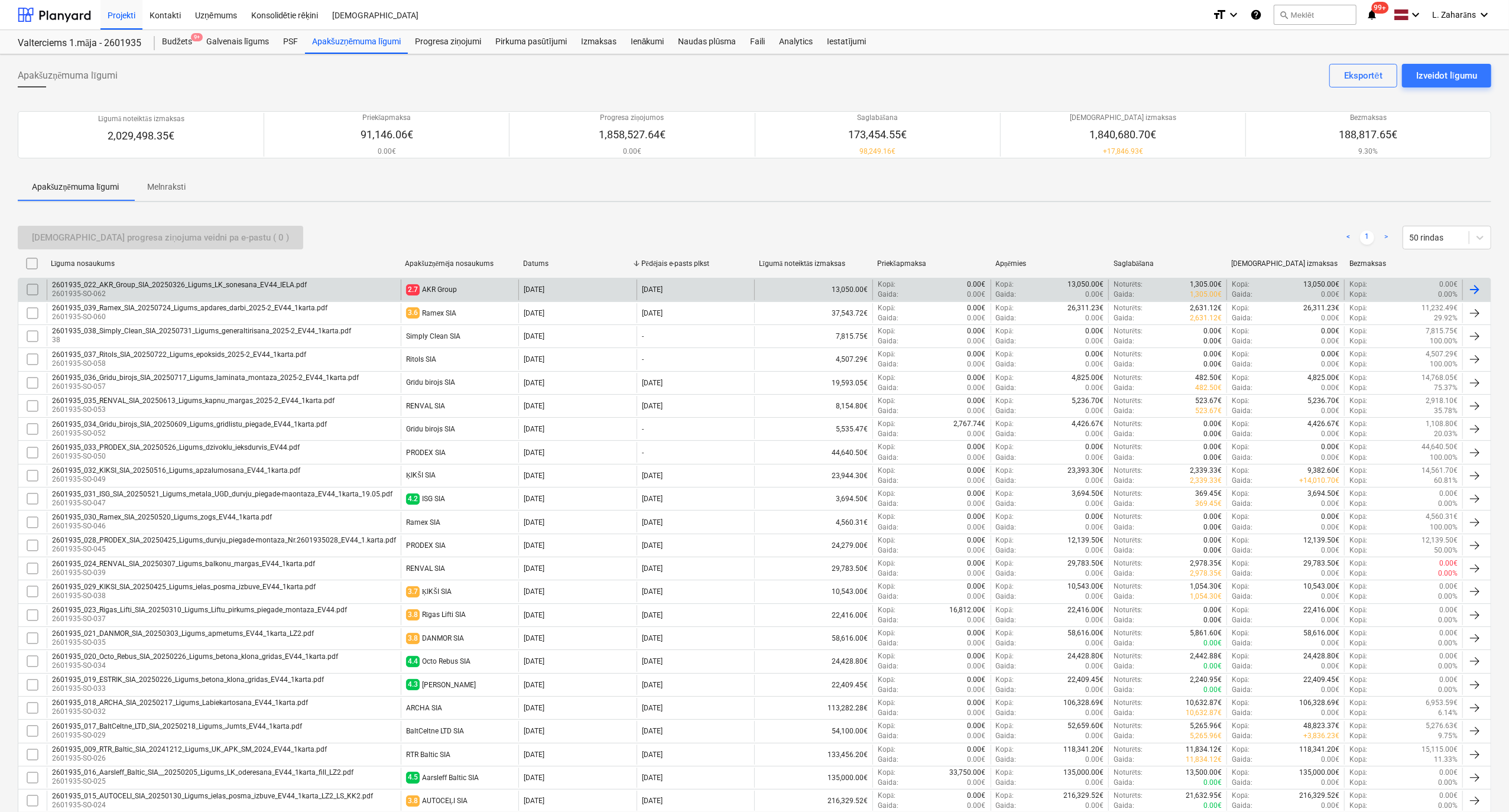
checkbox input "false"
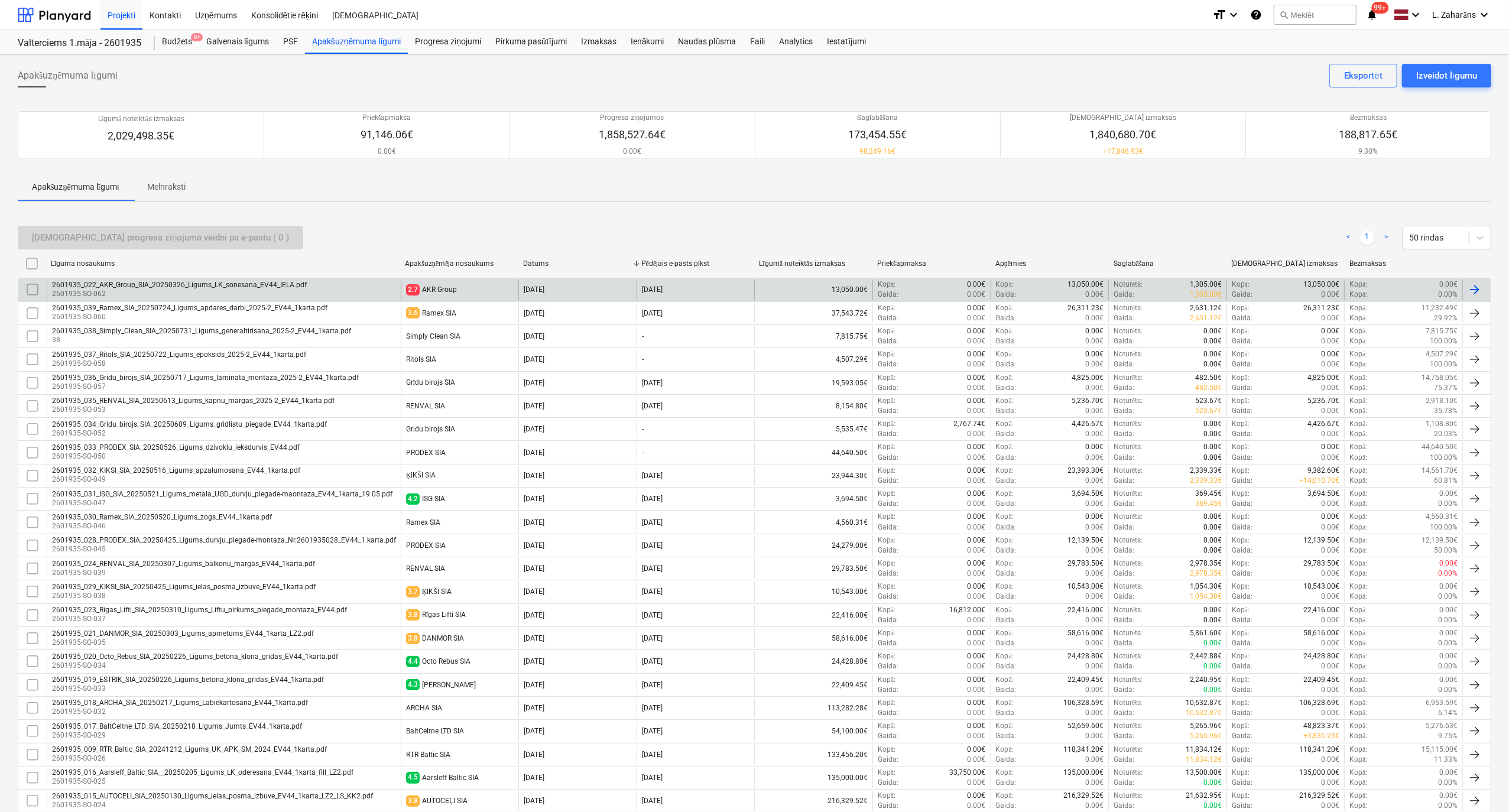
checkbox input "false"
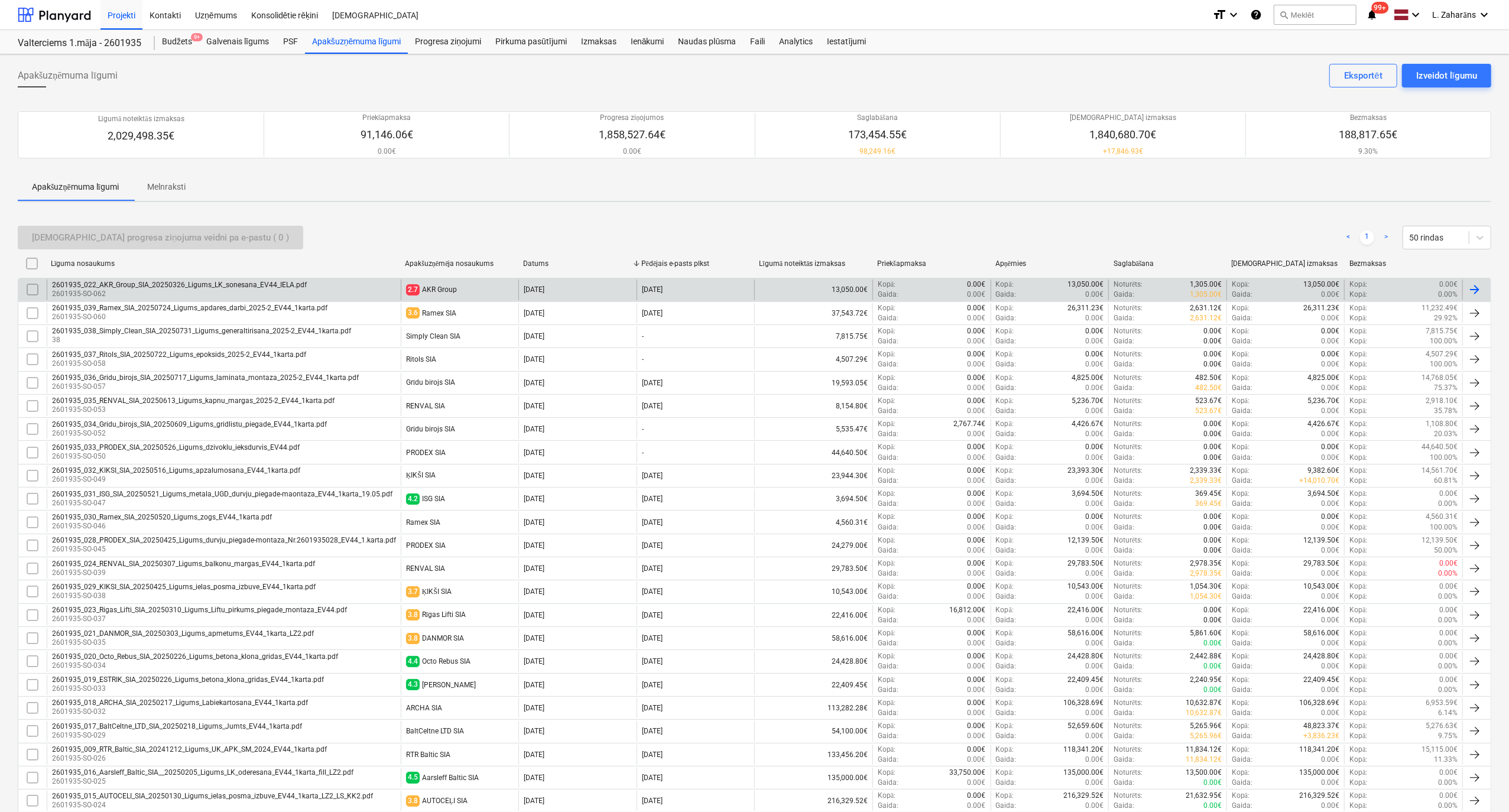
checkbox input "false"
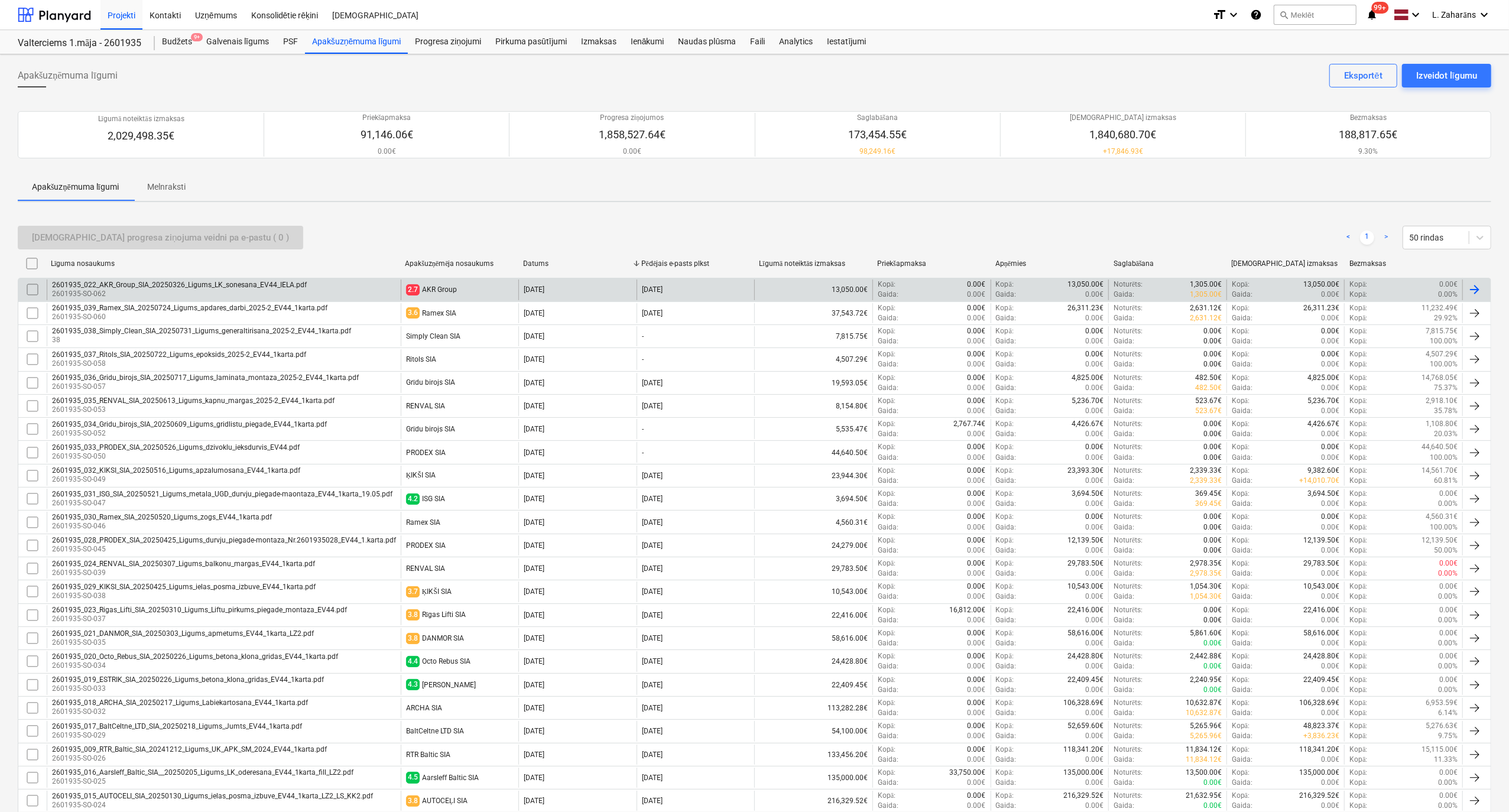
checkbox input "false"
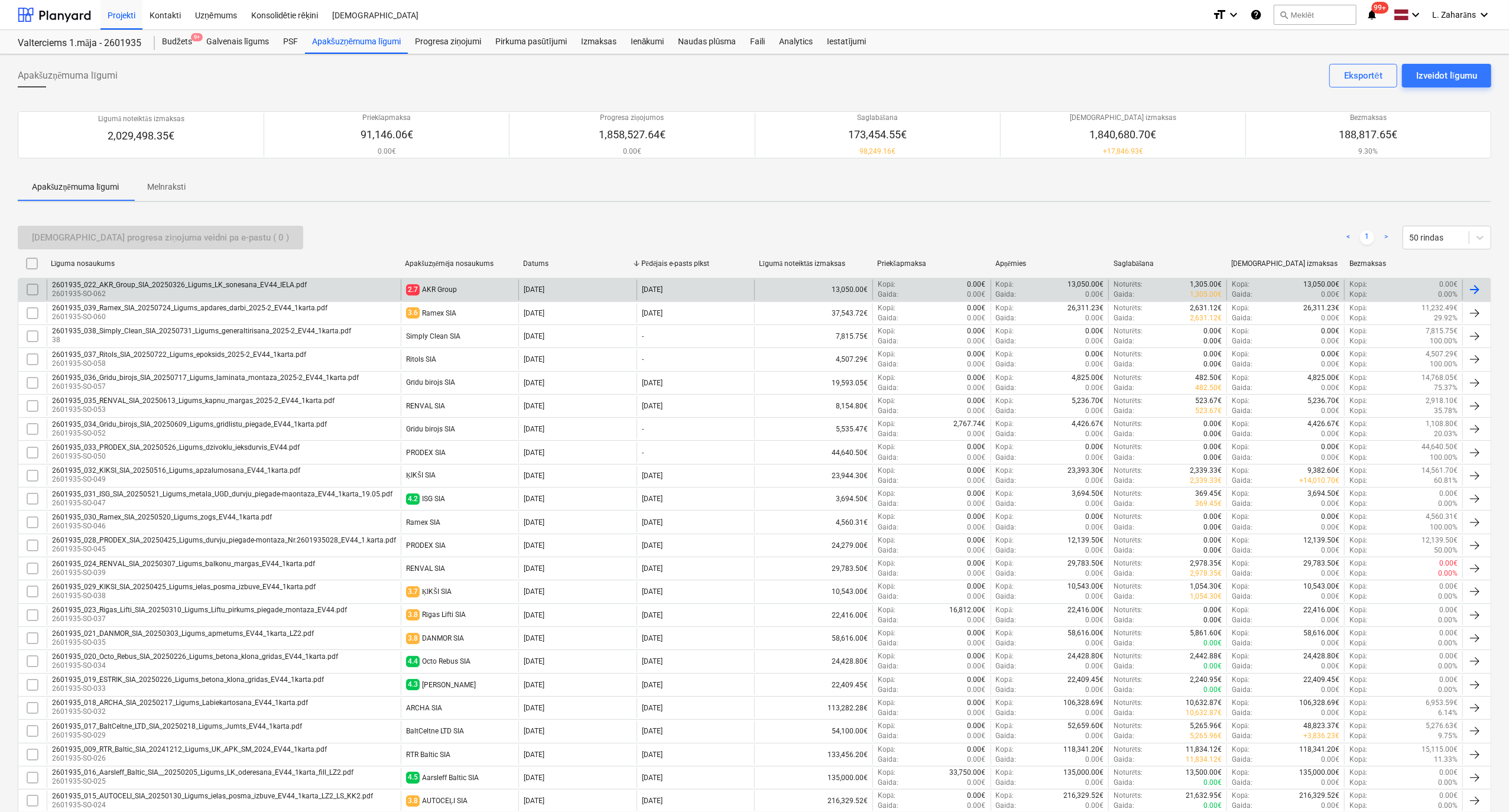
checkbox input "false"
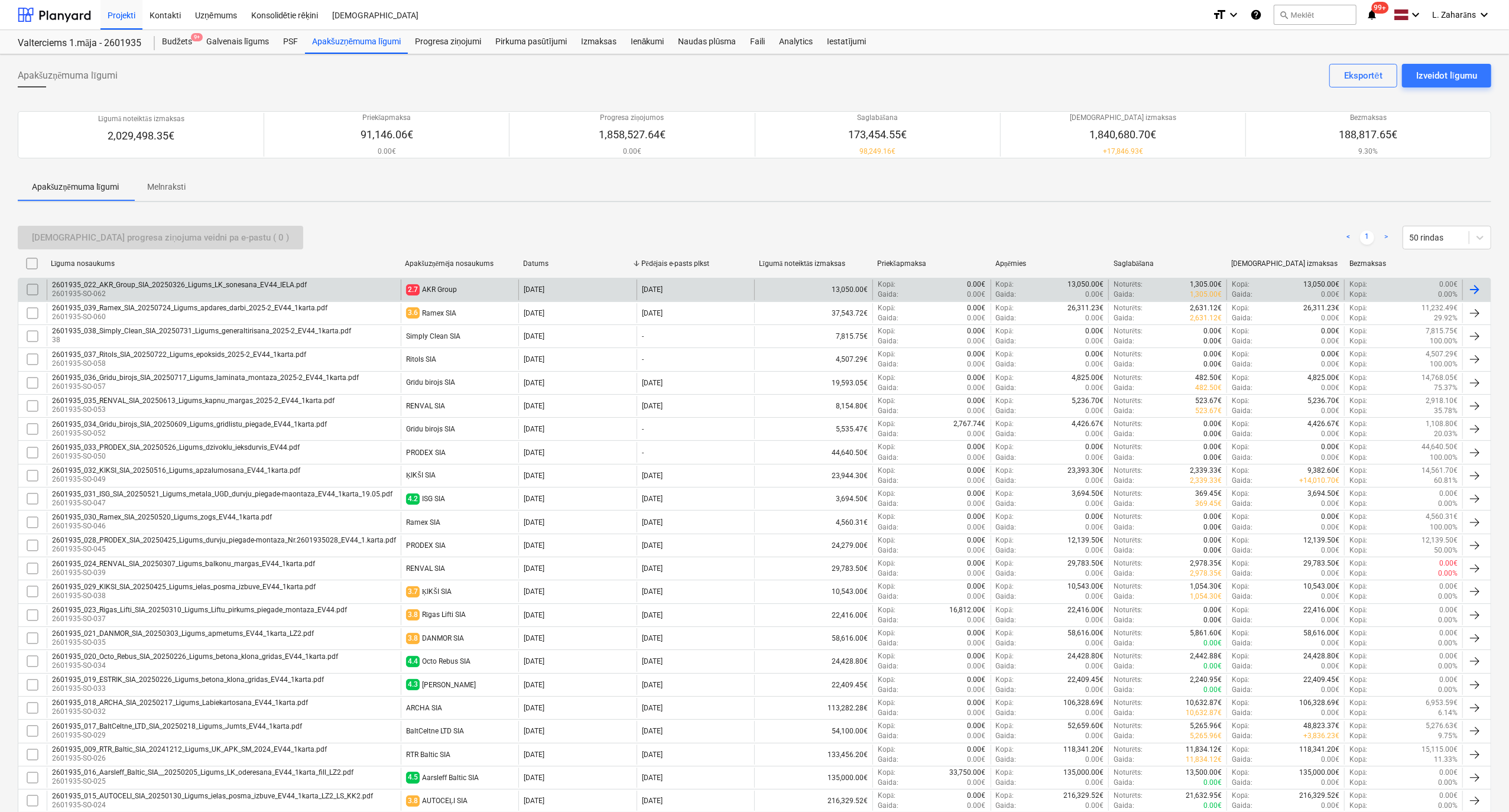
checkbox input "false"
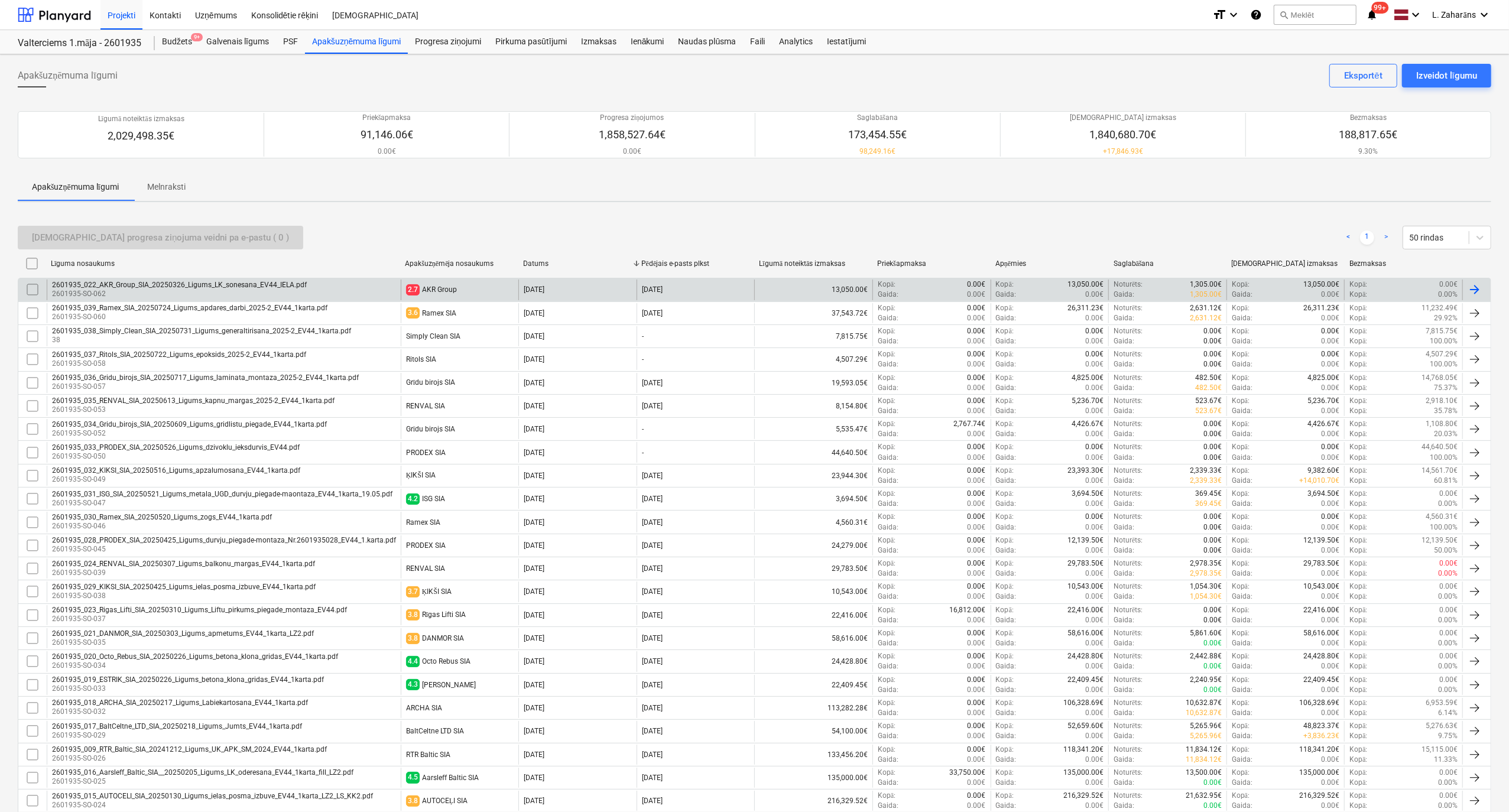
checkbox input "false"
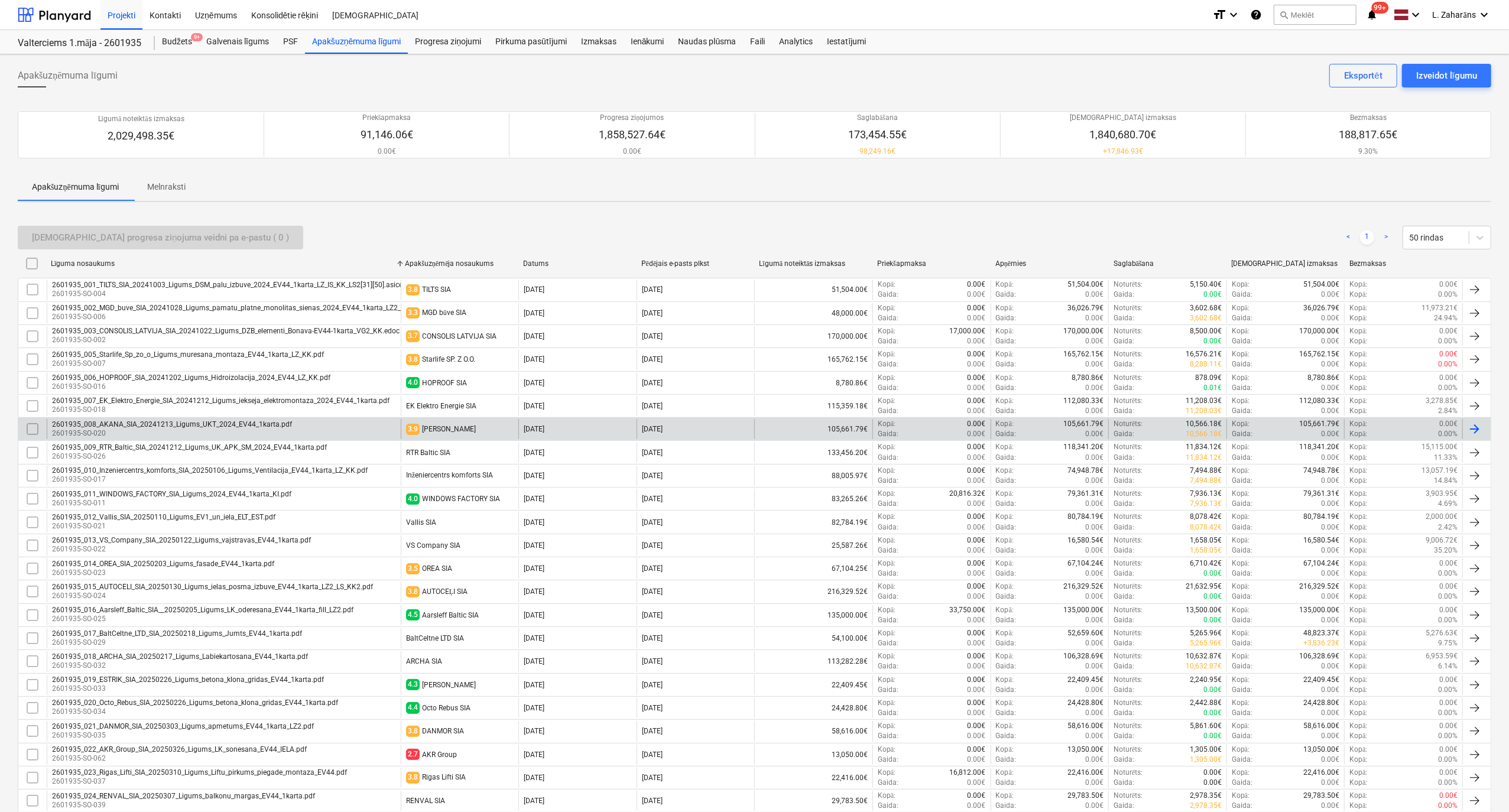
click at [126, 433] on p "2601935-SO-020" at bounding box center [172, 433] width 240 height 10
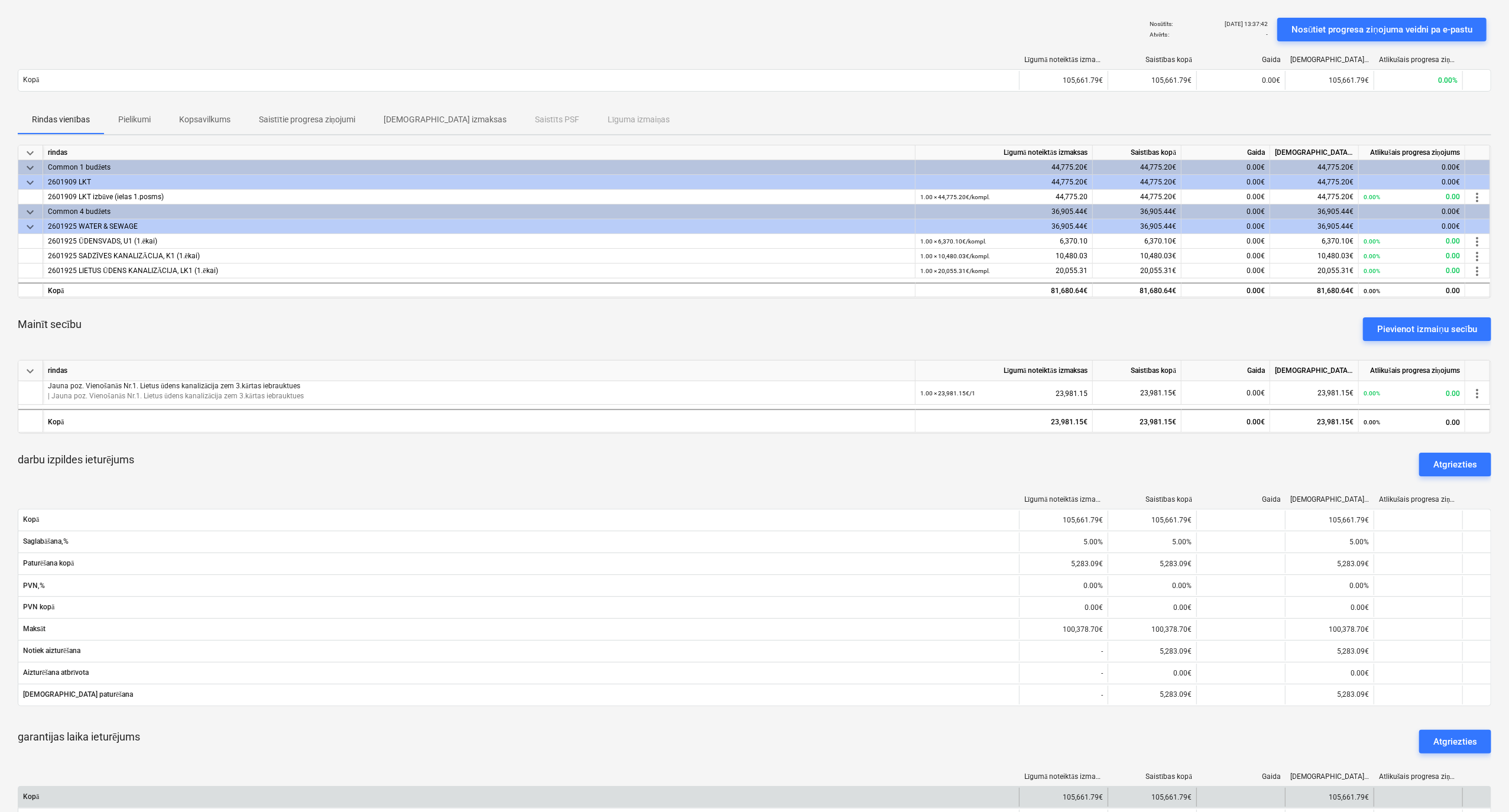
scroll to position [394, 0]
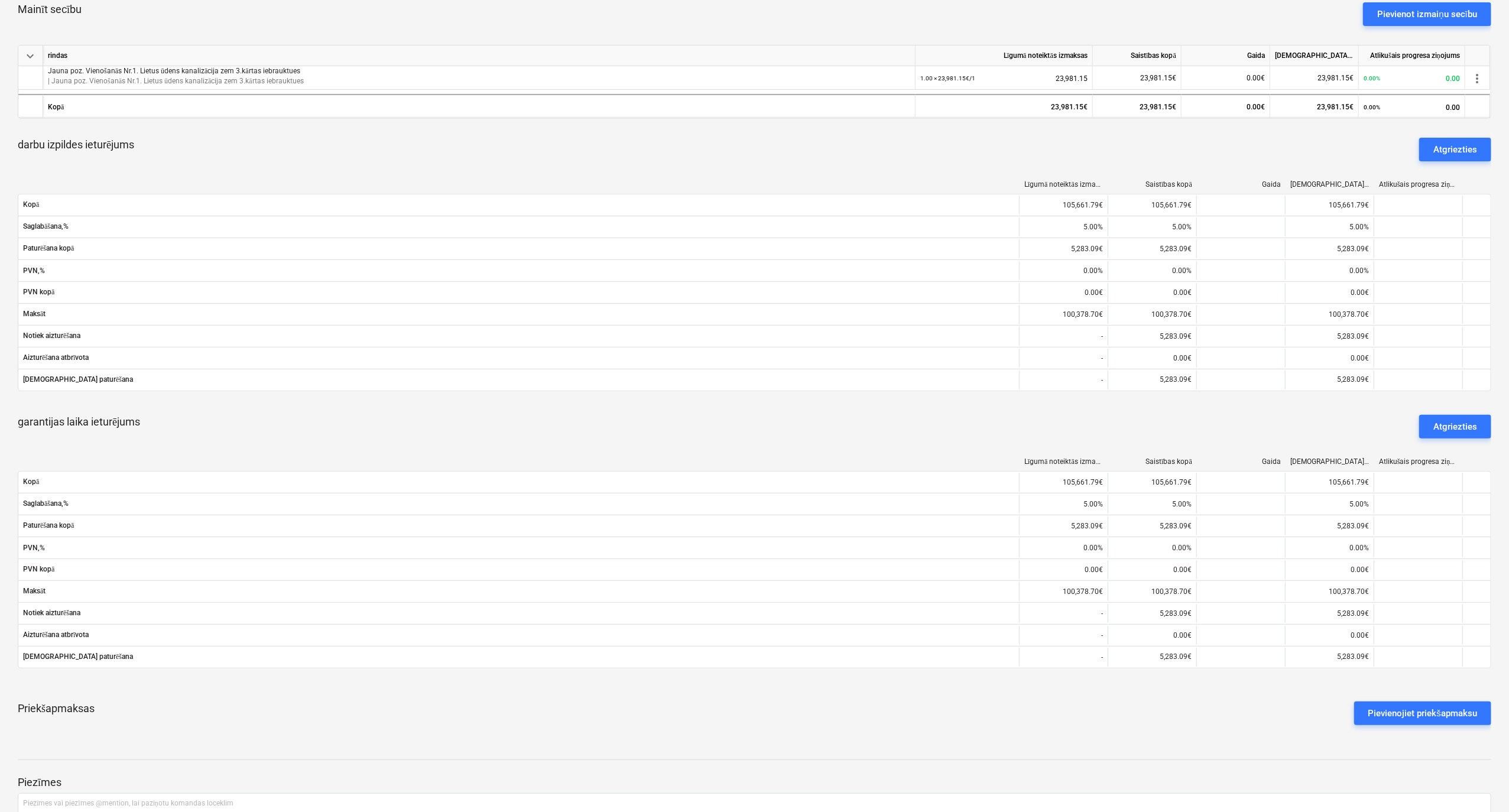
drag, startPoint x: 1436, startPoint y: 150, endPoint x: 1419, endPoint y: 151, distance: 17.0
click at [1435, 149] on div "Atgriezties" at bounding box center [1456, 149] width 44 height 16
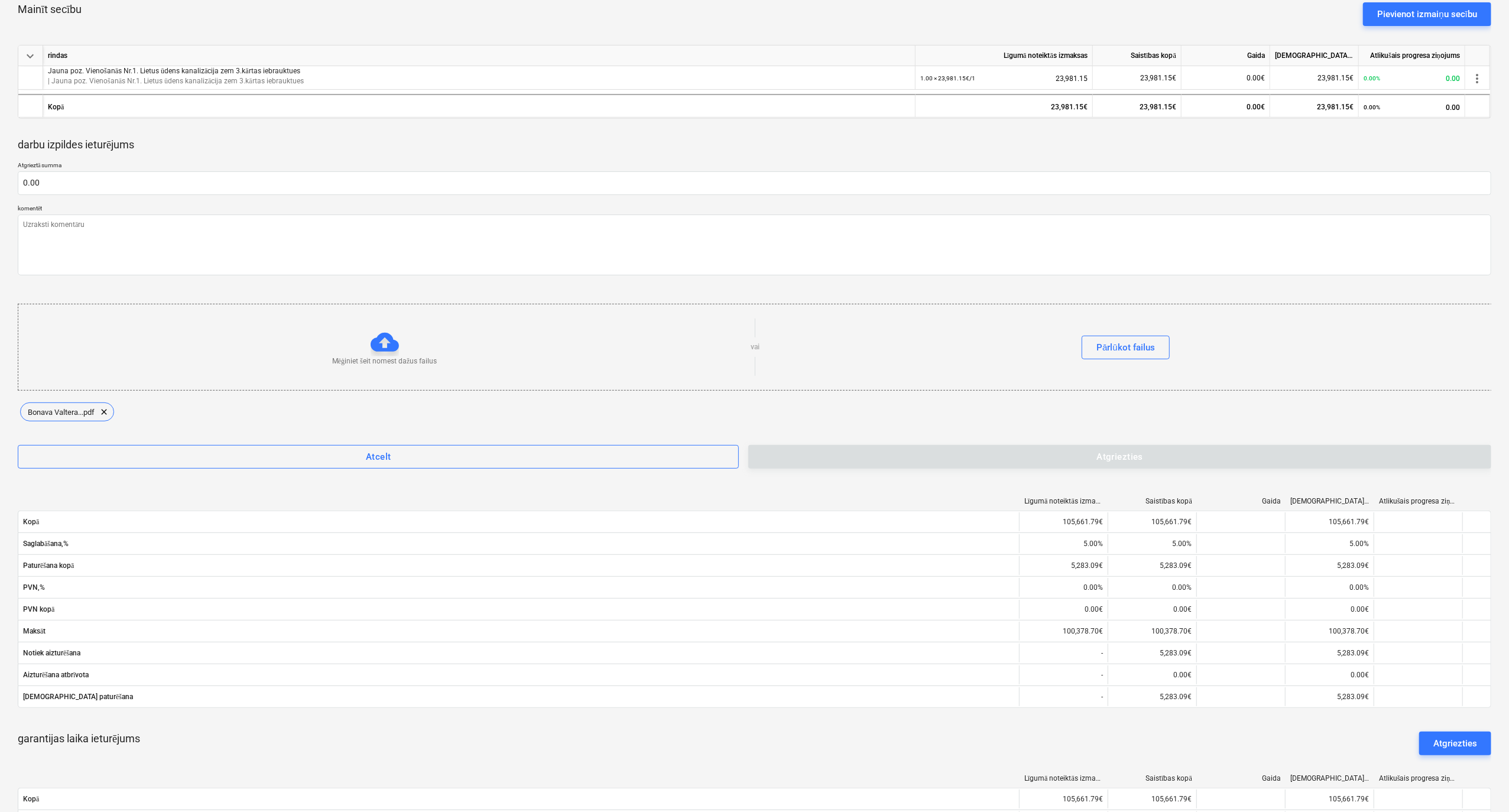
type textarea "x"
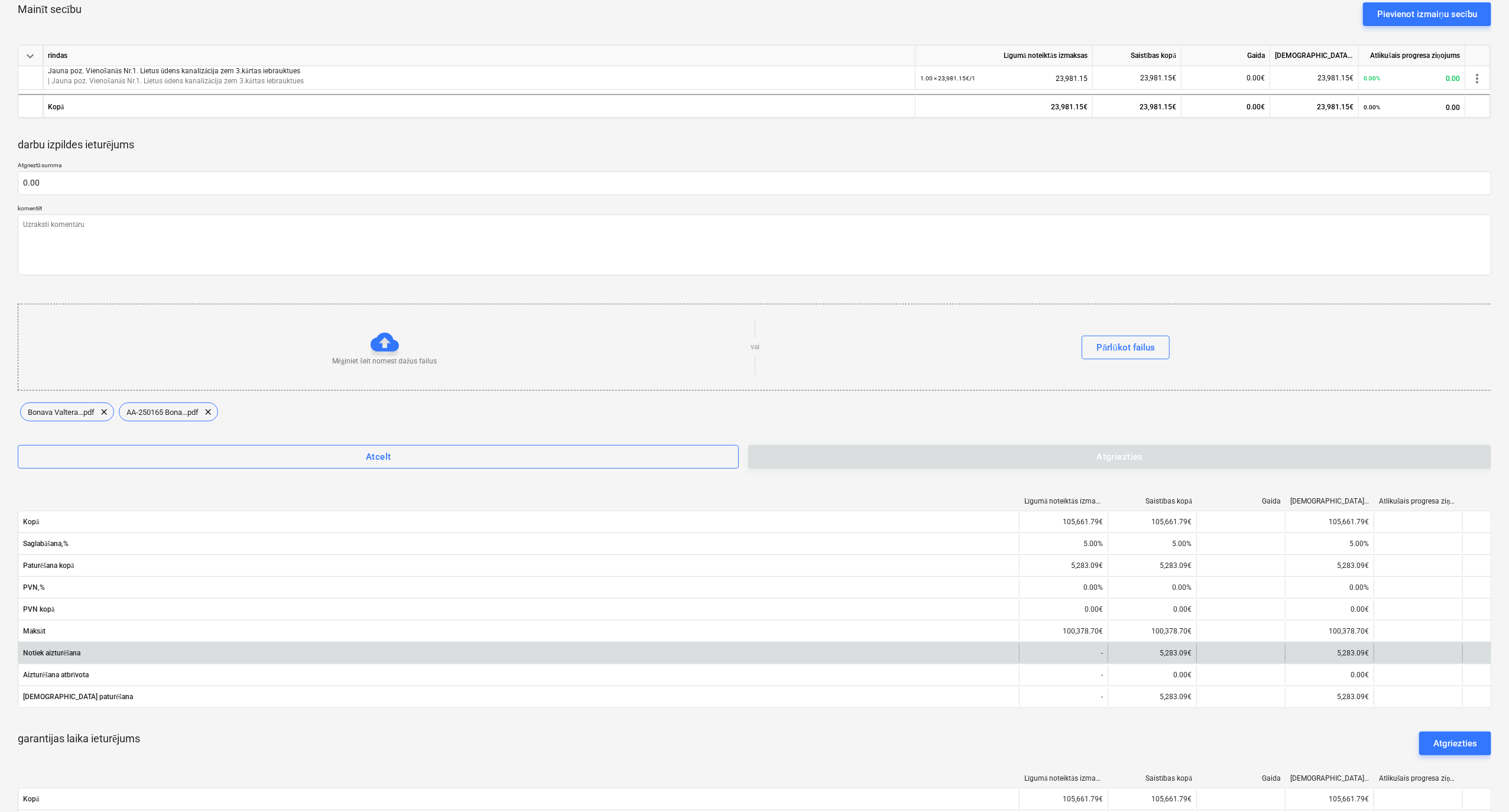
click at [1181, 653] on div "5,283.09€" at bounding box center [1152, 653] width 89 height 19
click at [1175, 653] on div "5,283.09€" at bounding box center [1152, 653] width 89 height 19
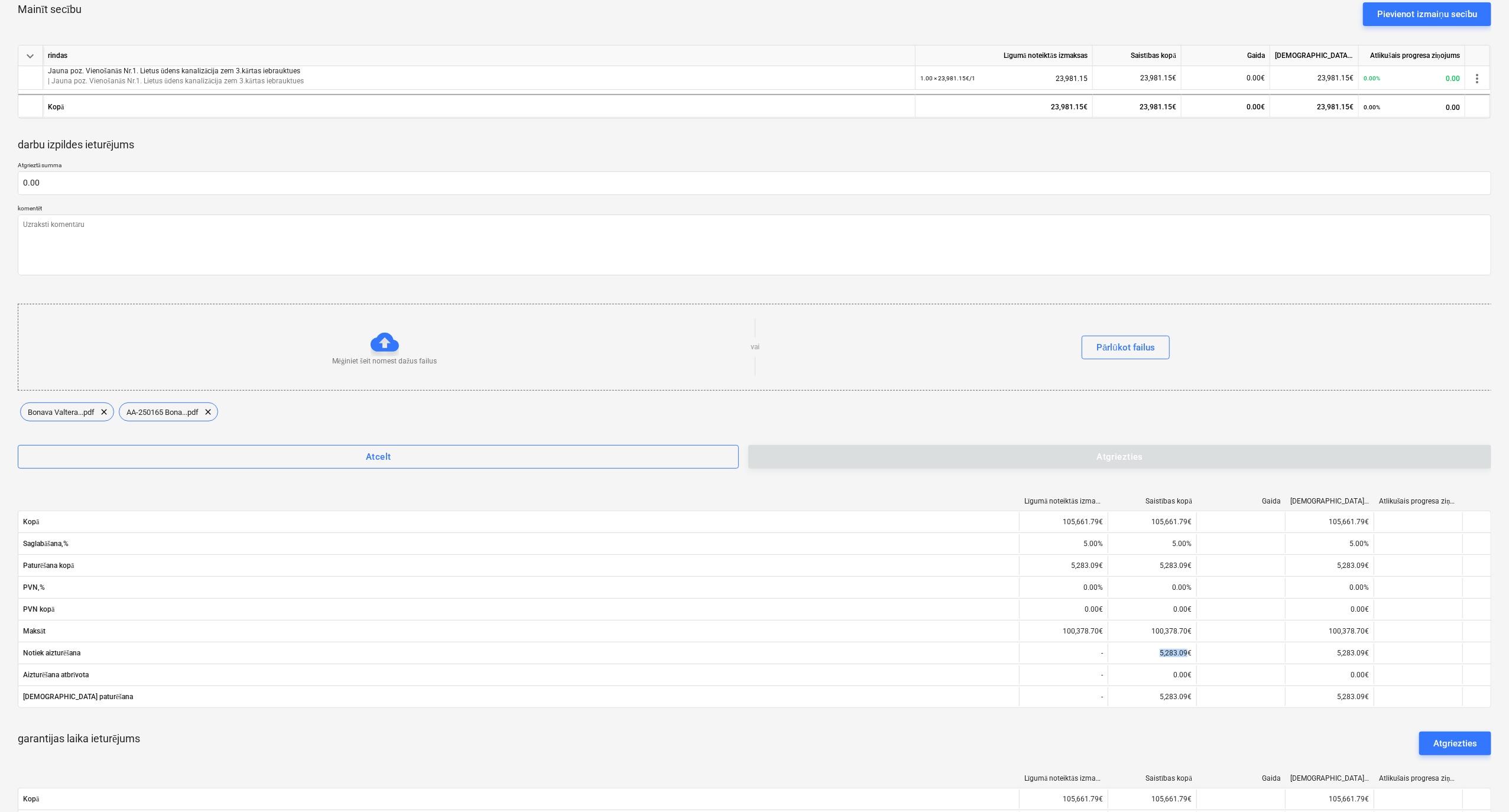
copy div "5,283.09"
click at [218, 177] on input "text" at bounding box center [755, 183] width 1474 height 24
paste input "5,283.09"
type textarea "x"
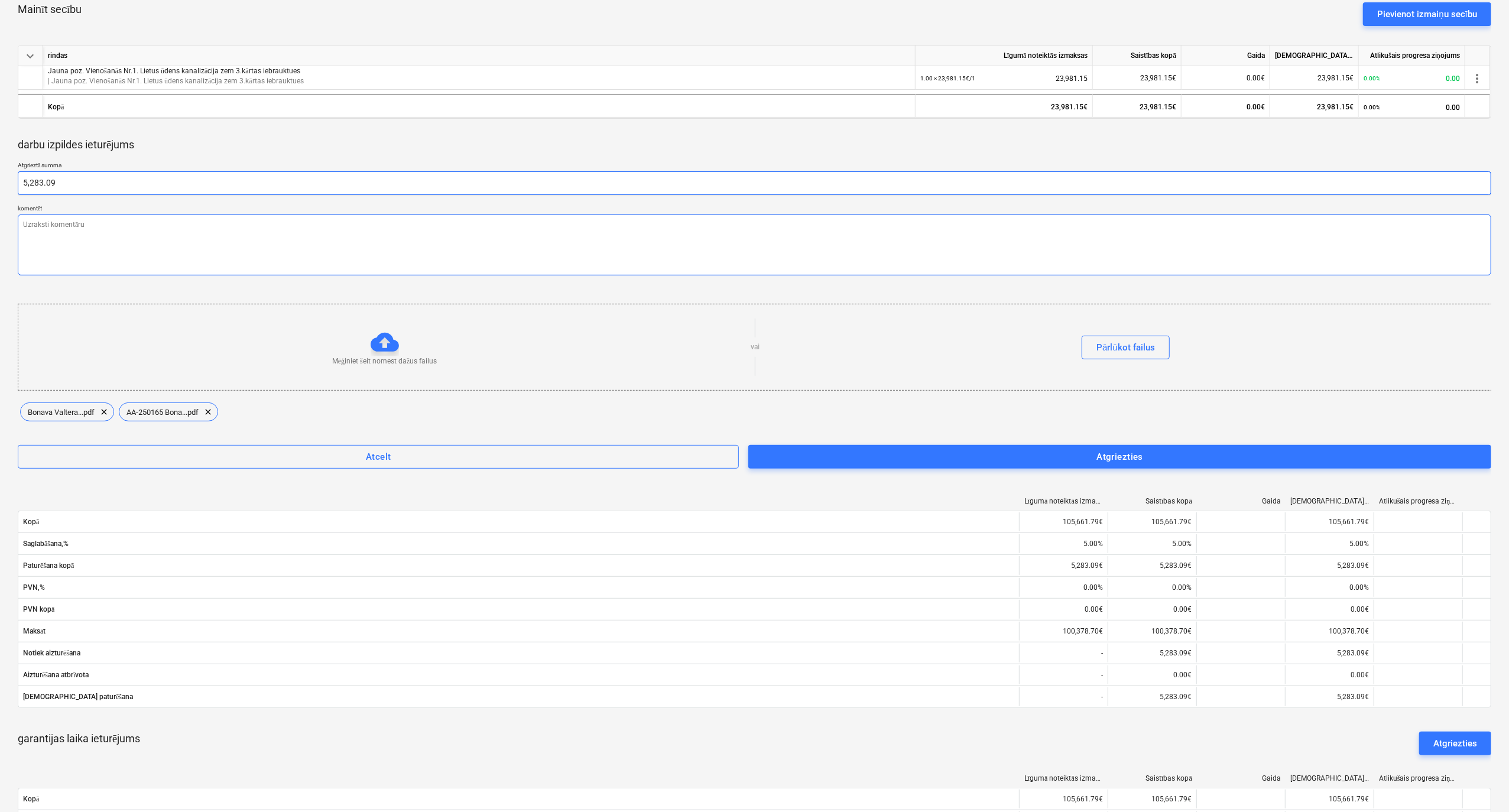
type input "5,283.09"
click at [232, 247] on textarea at bounding box center [755, 245] width 1474 height 61
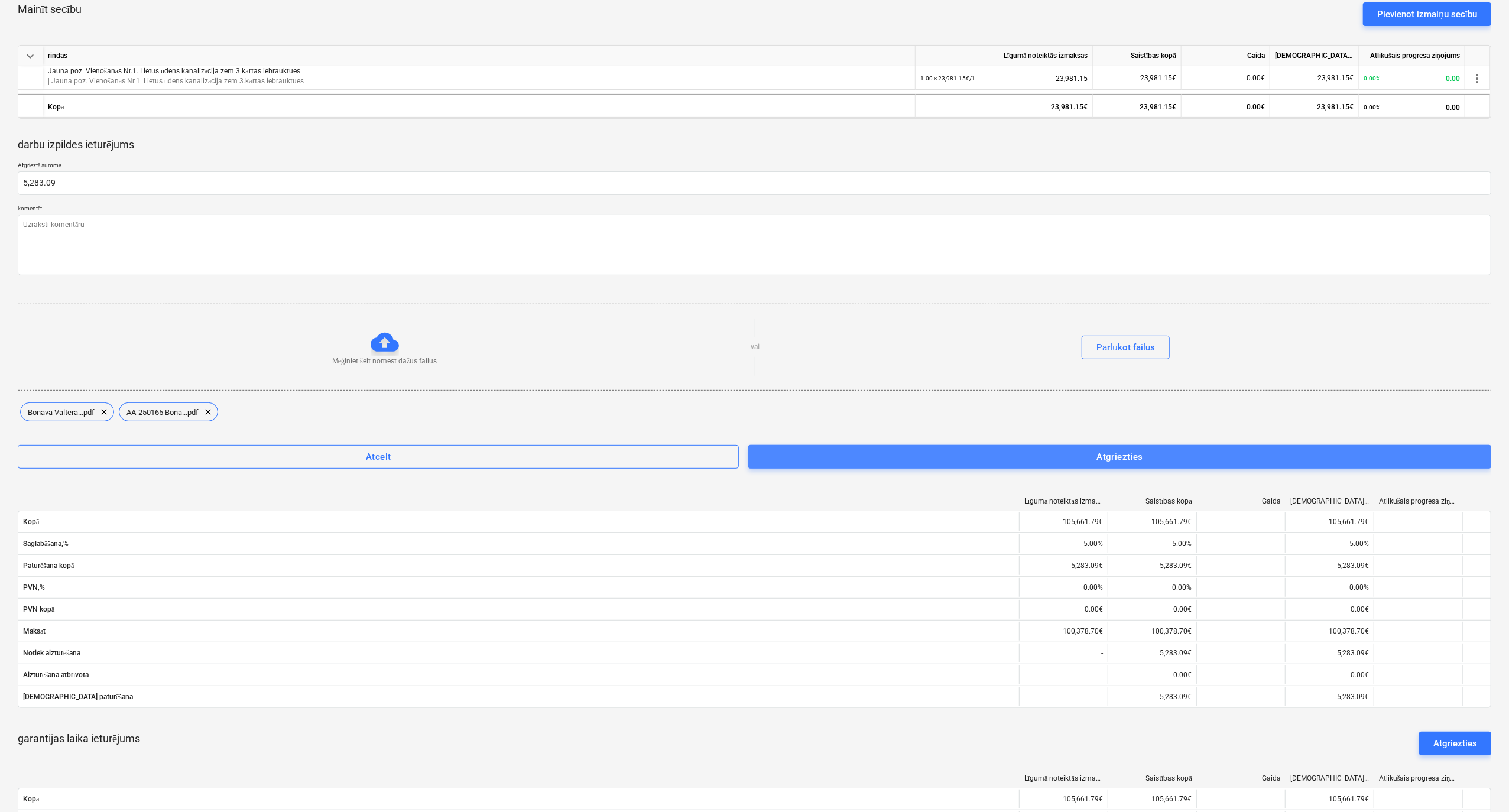
click at [1109, 459] on div "Atgriezties" at bounding box center [1120, 457] width 47 height 16
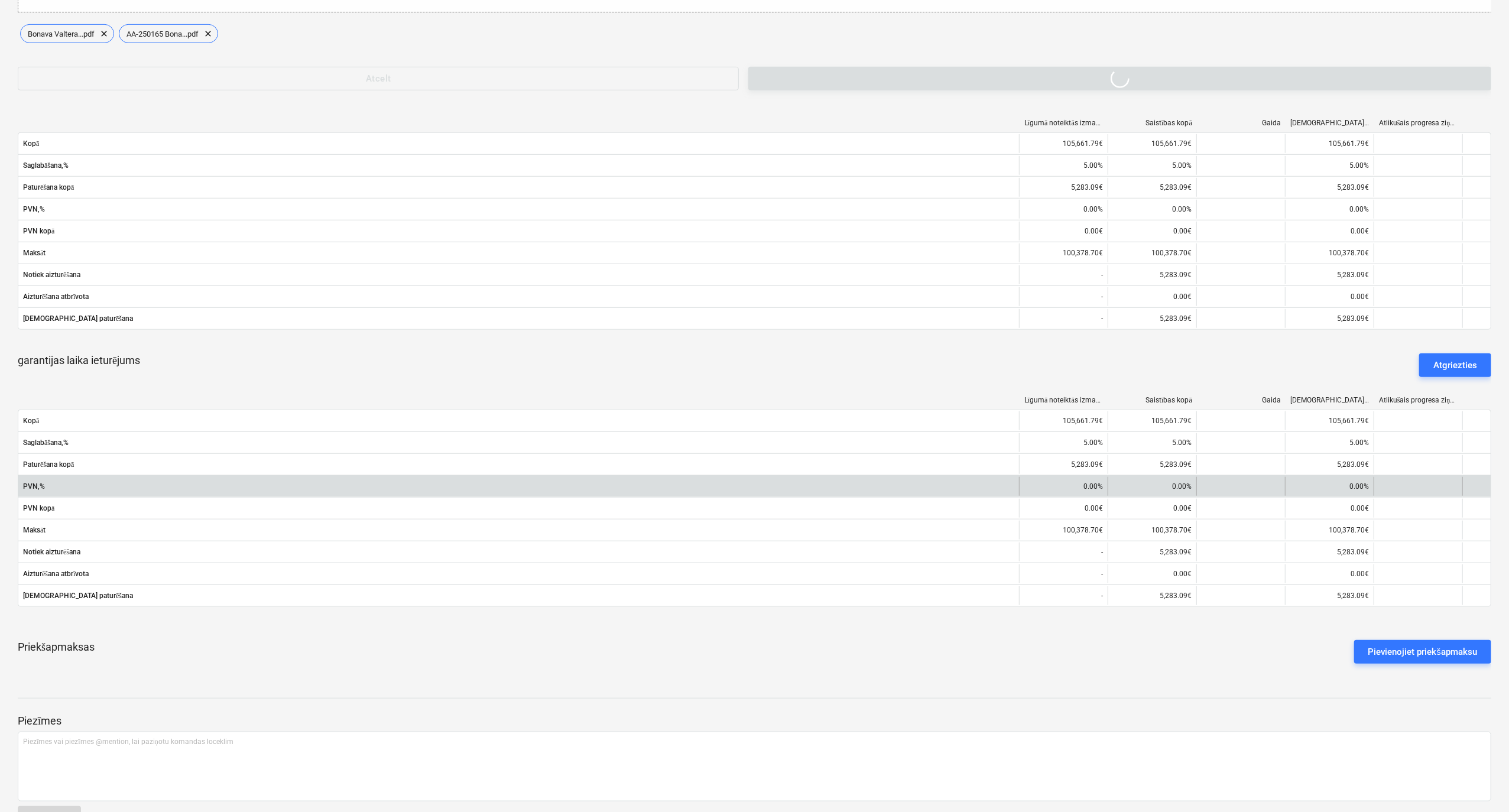
scroll to position [788, 0]
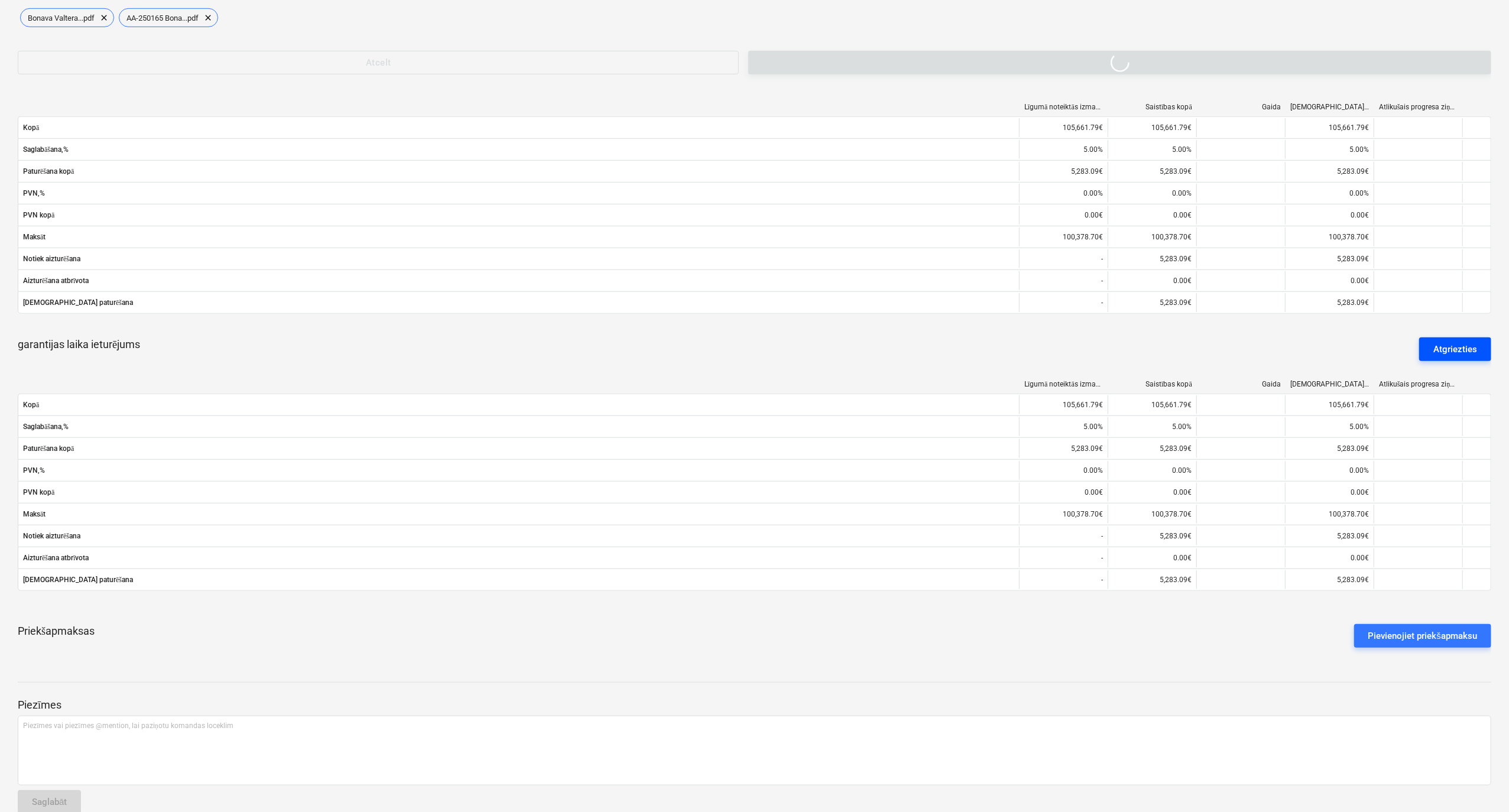
click at [1453, 353] on div "Atgriezties" at bounding box center [1456, 349] width 44 height 16
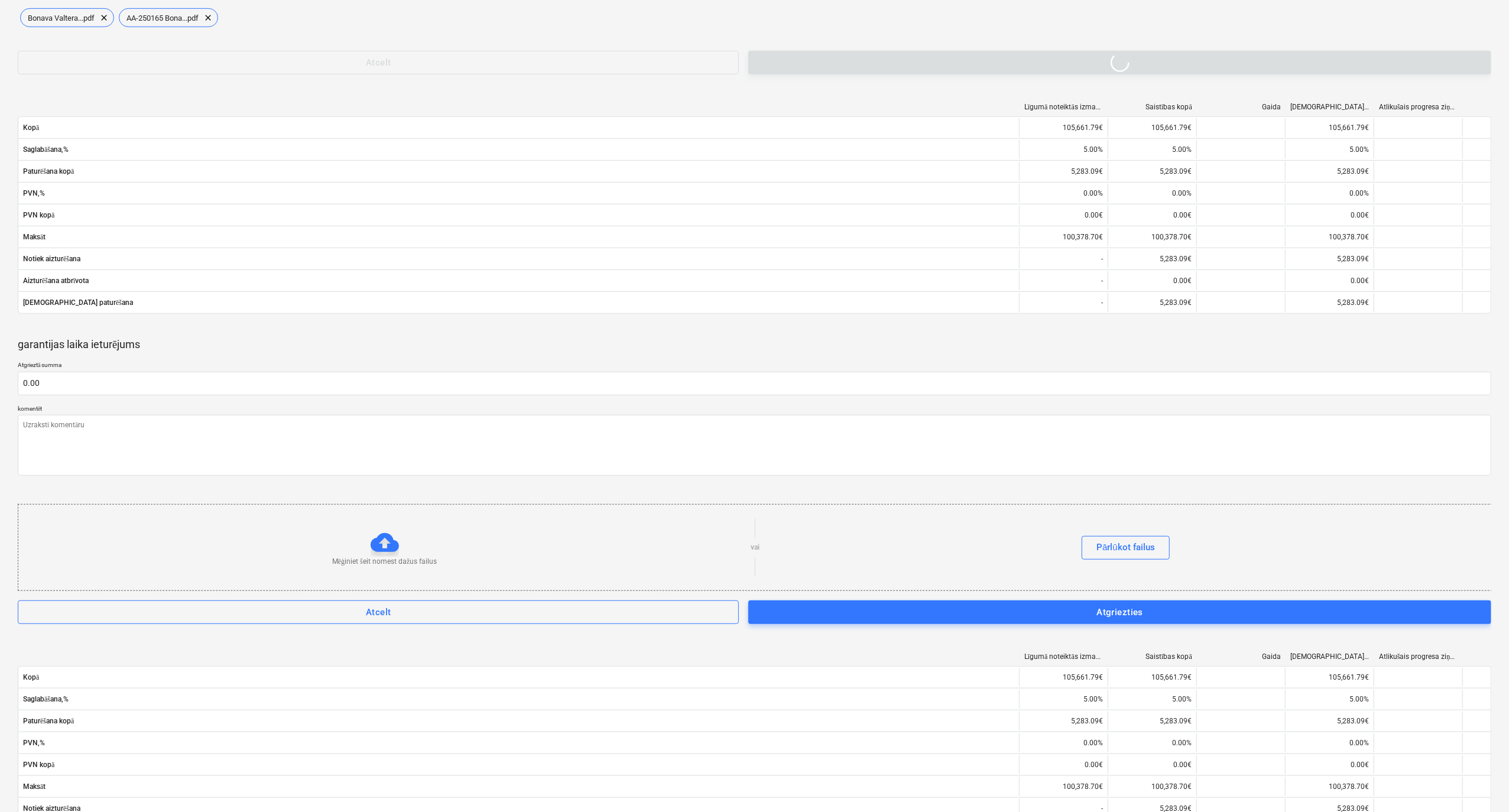
scroll to position [469, 0]
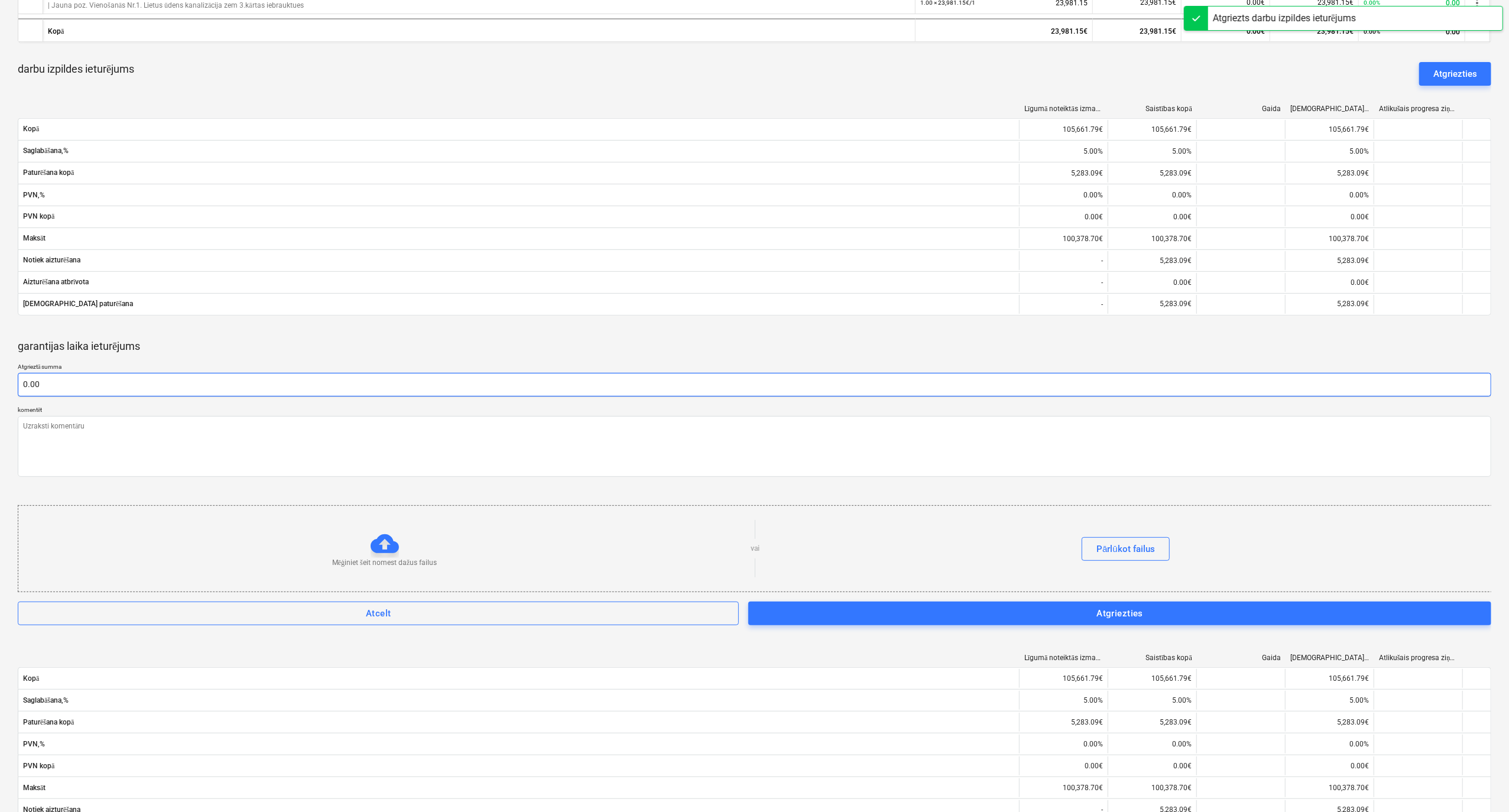
type textarea "x"
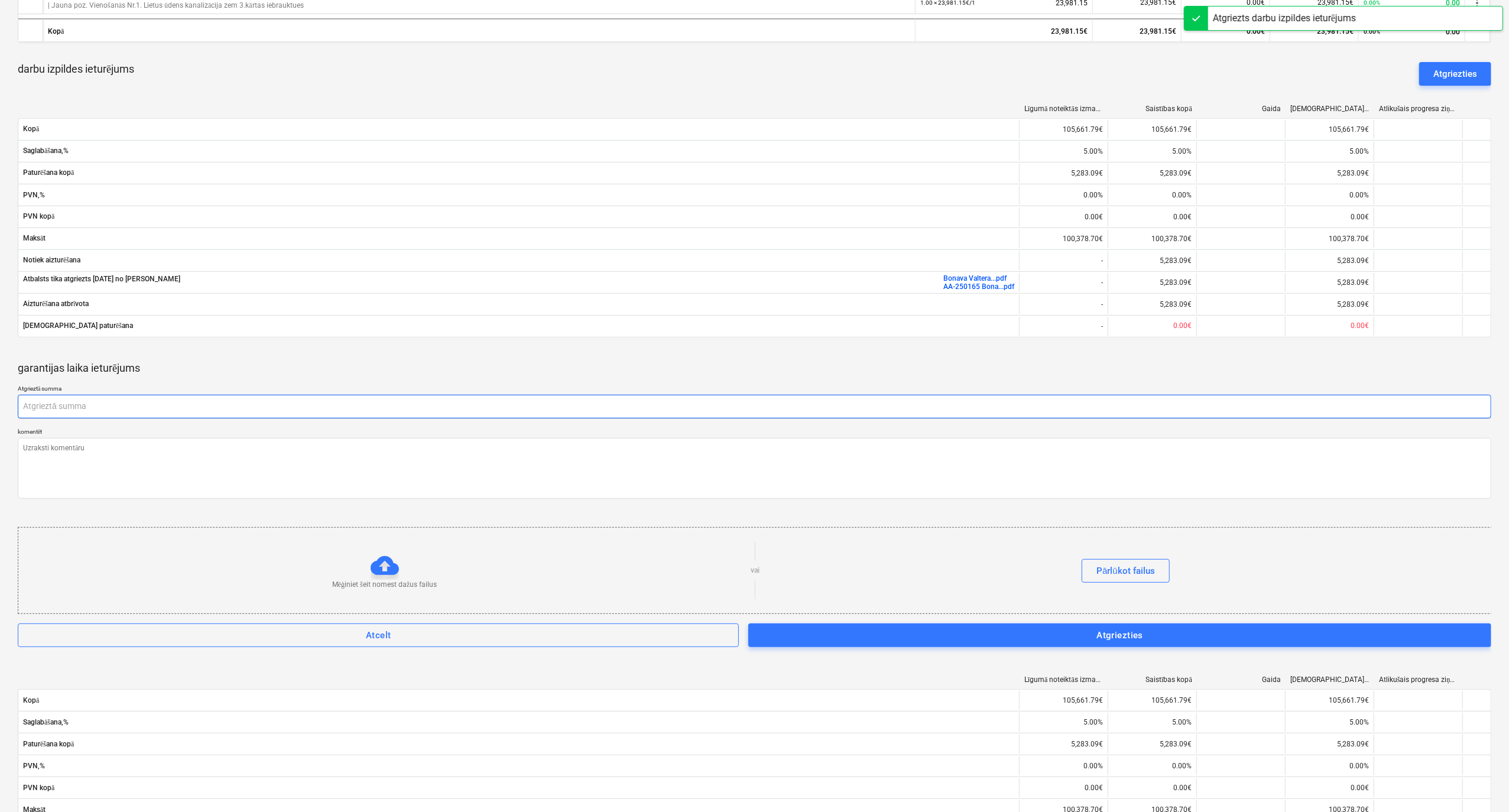
click at [275, 404] on input "text" at bounding box center [755, 407] width 1474 height 24
paste input "5,283.09"
type textarea "x"
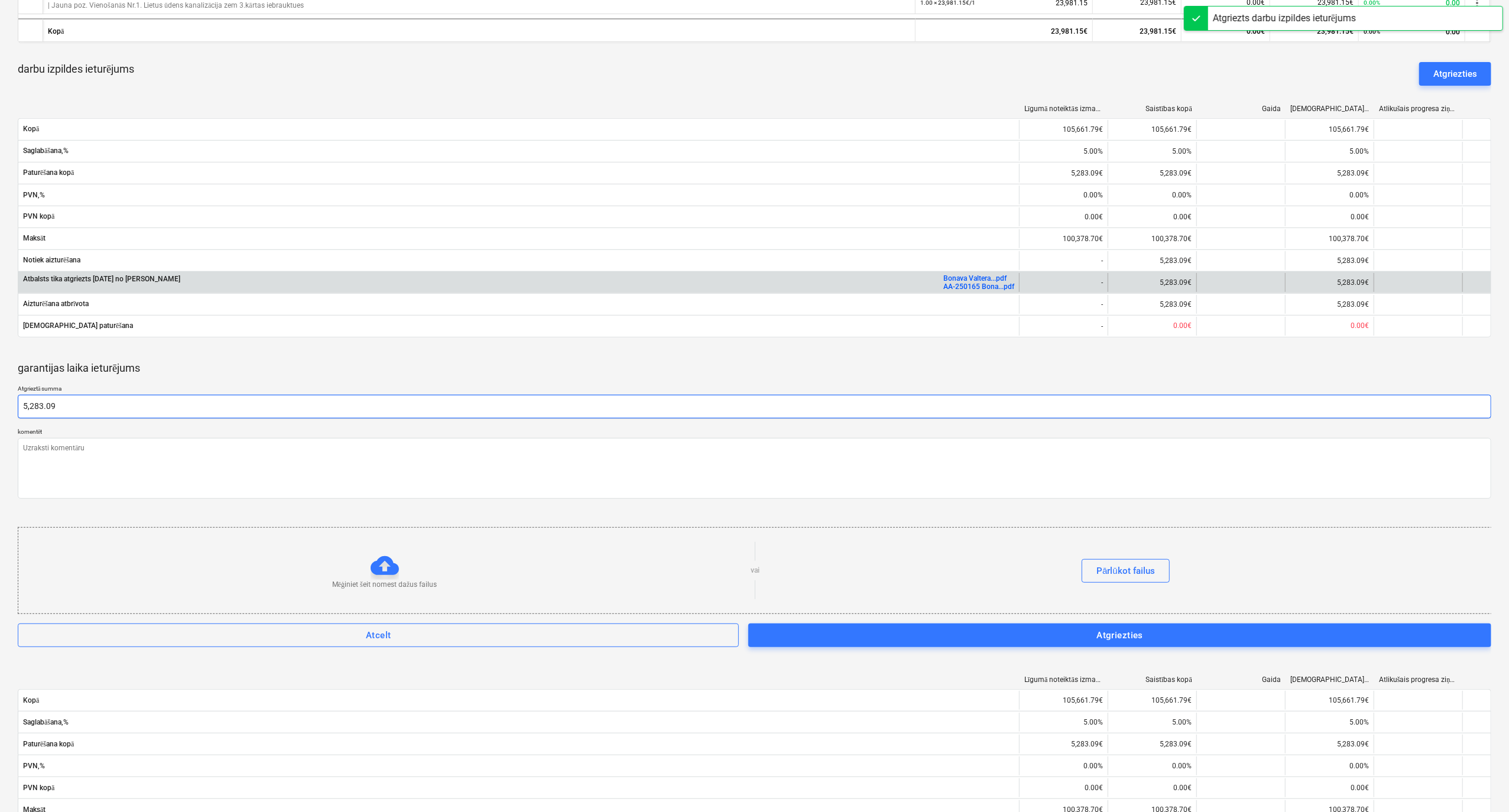
type input "5,283.09"
type textarea "x"
type input "5283.09"
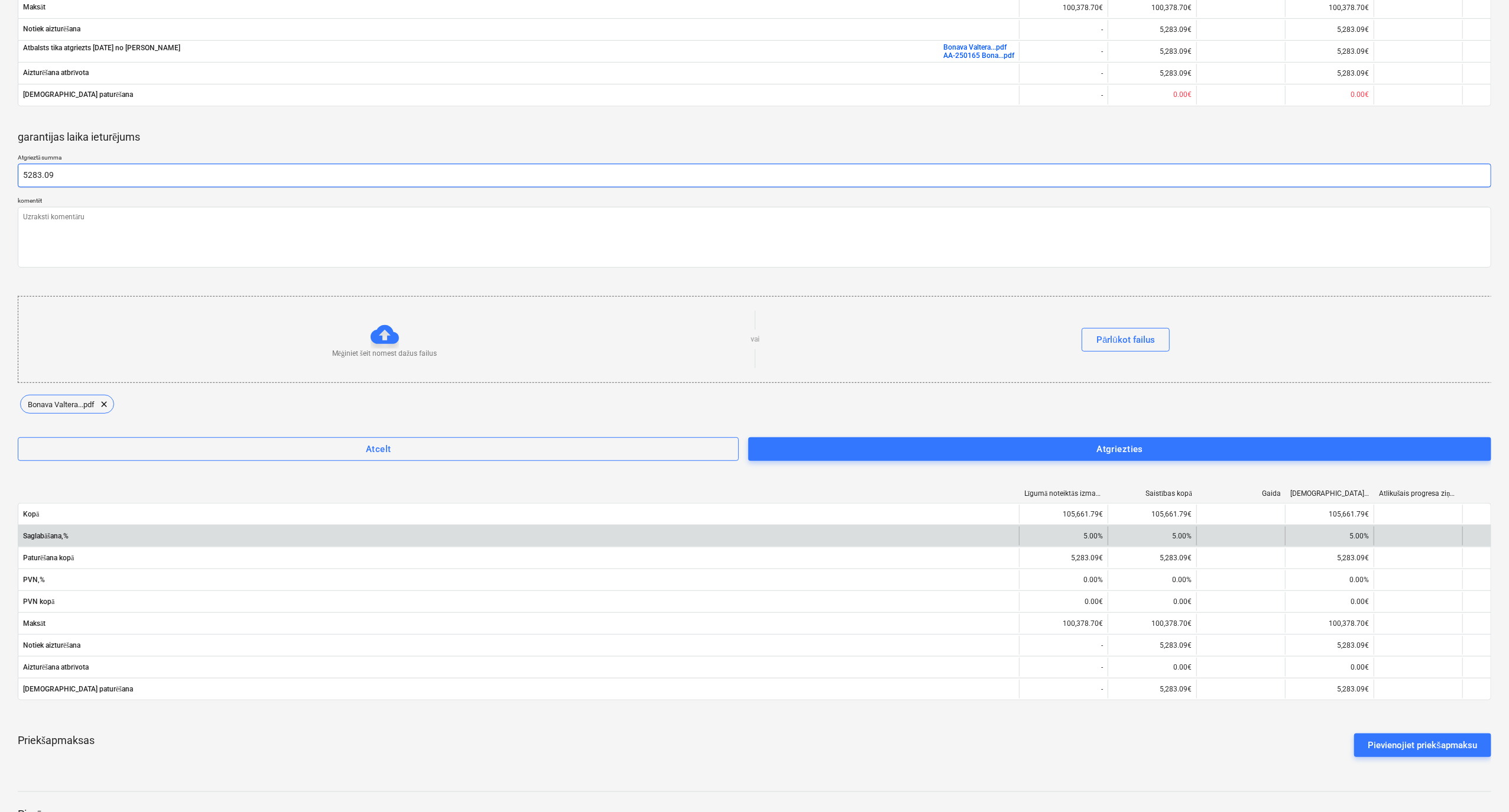
scroll to position [706, 0]
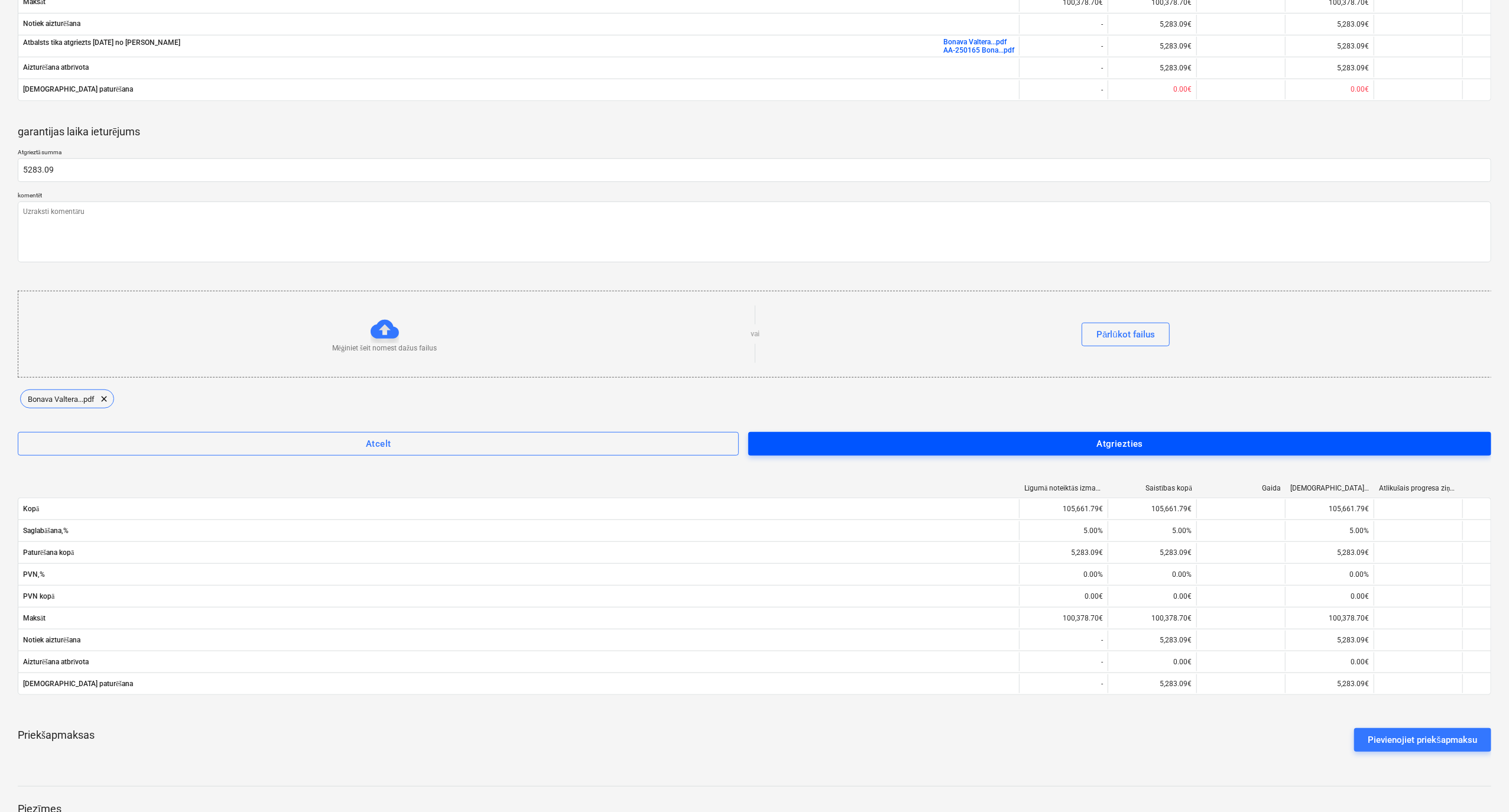
type textarea "x"
type input "5,283.09"
click at [990, 446] on span "Atgriezties" at bounding box center [1120, 444] width 717 height 16
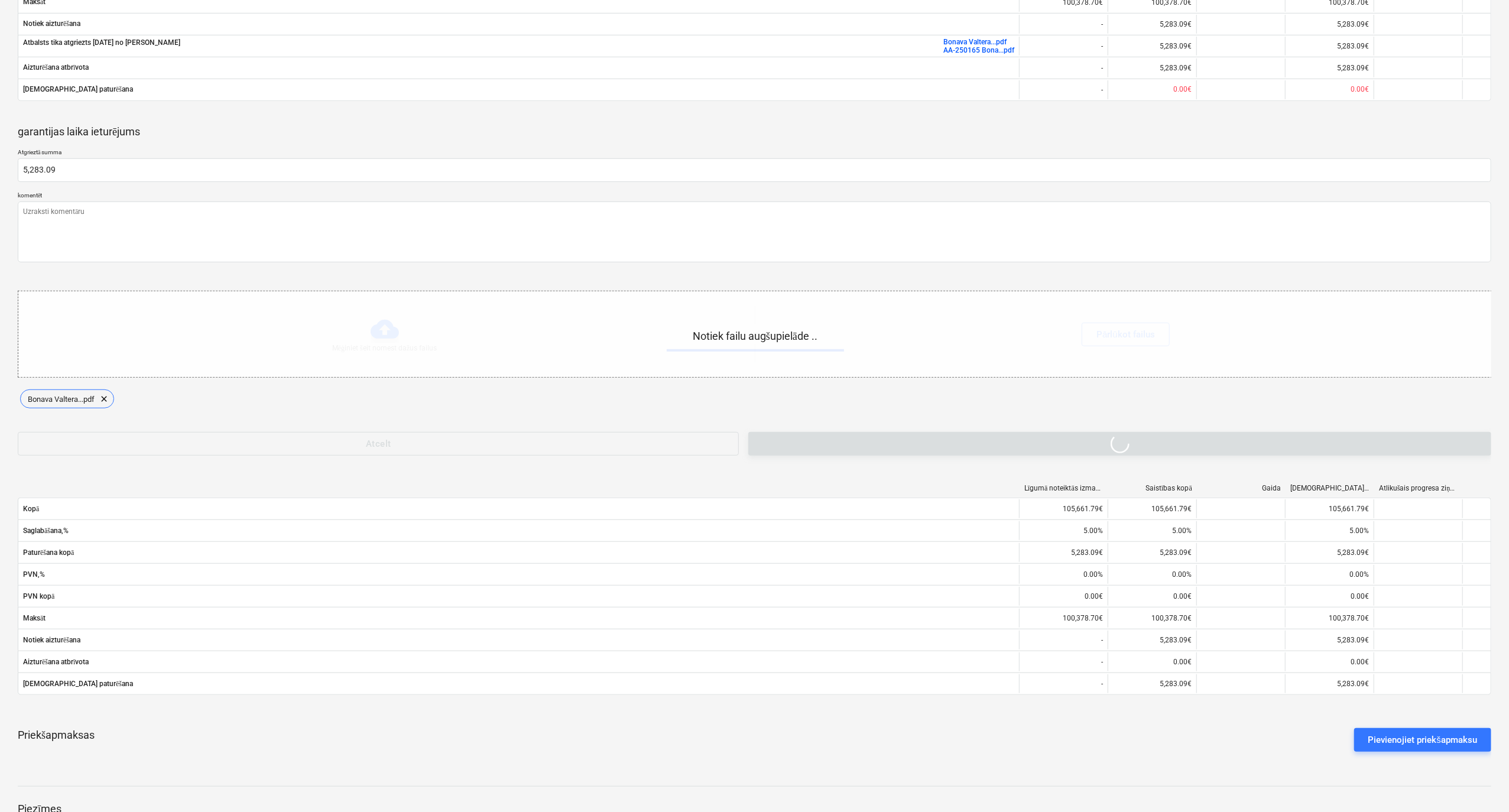
type textarea "x"
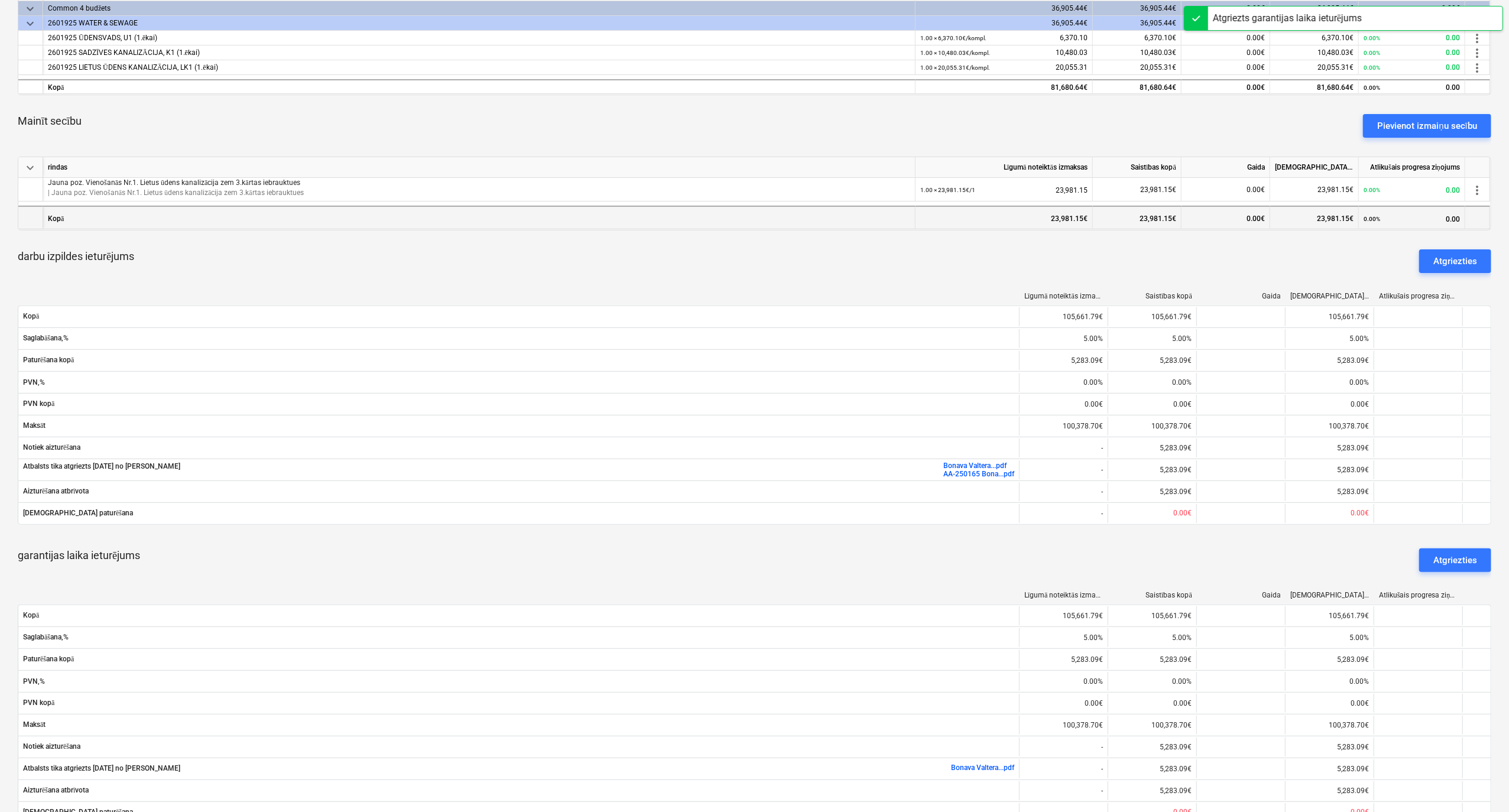
scroll to position [0, 0]
